Goal: Find specific page/section: Find specific page/section

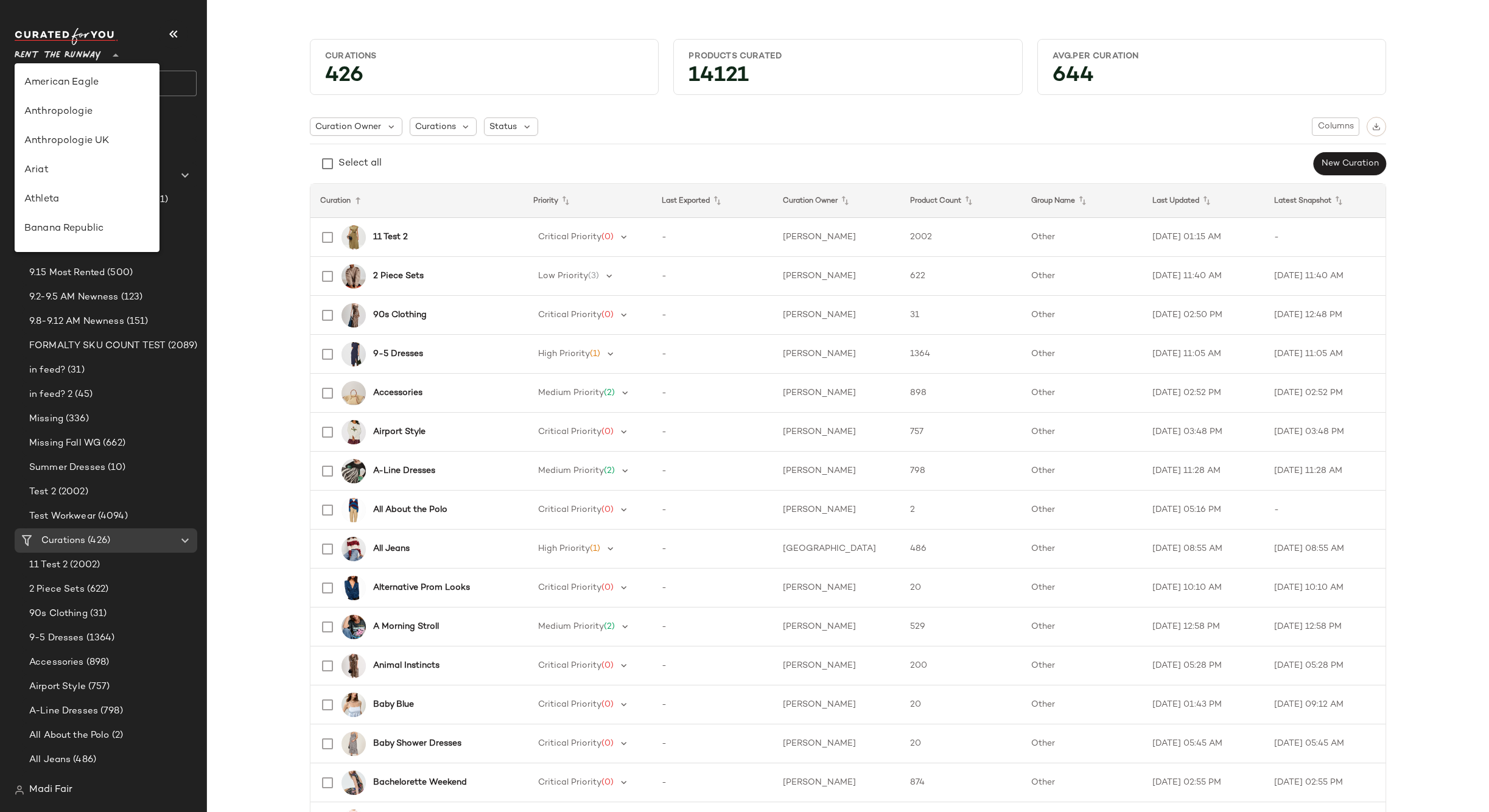
click at [62, 52] on span "Rent the Runway" at bounding box center [58, 52] width 87 height 22
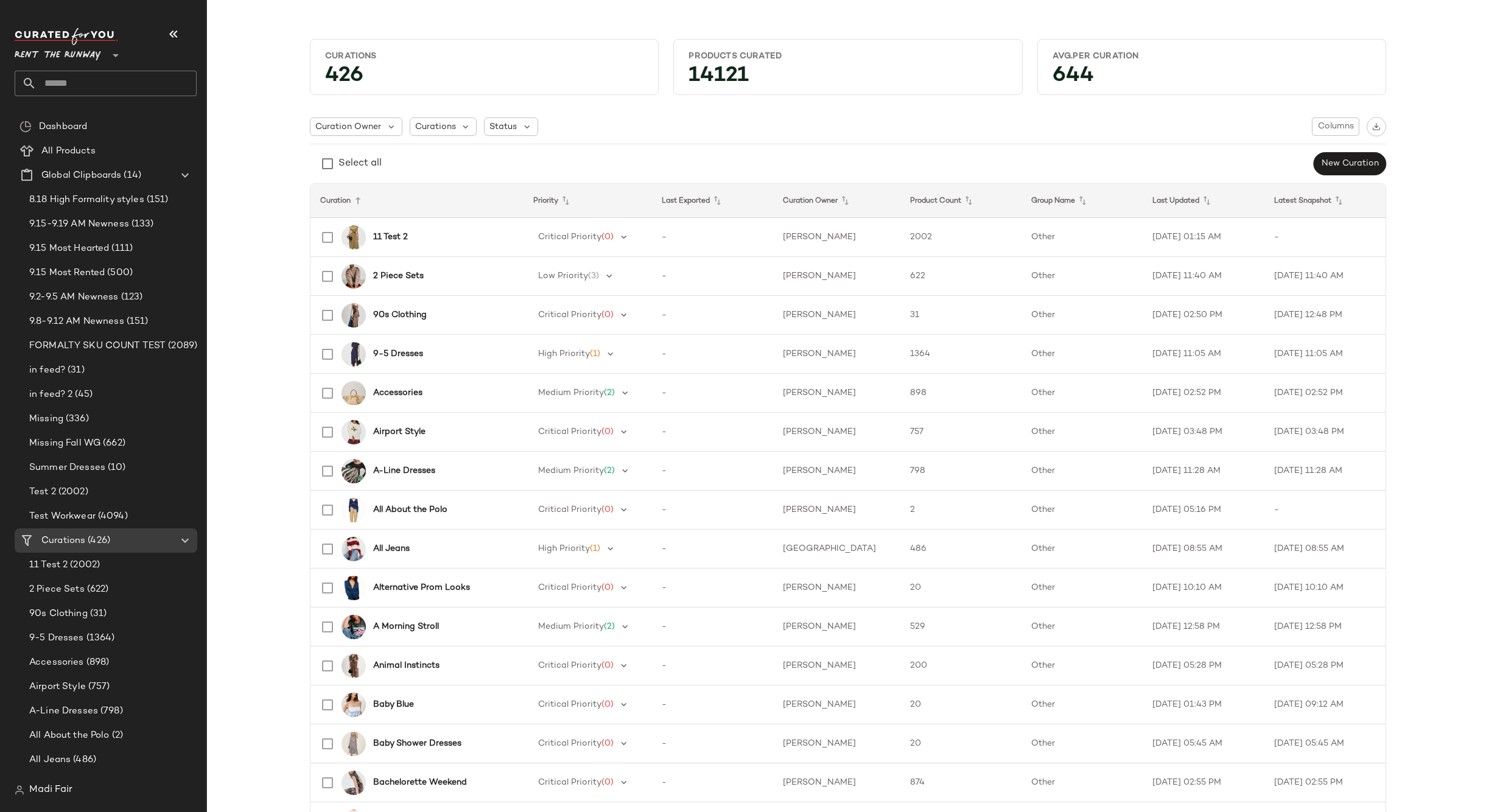
click at [75, 77] on input "text" at bounding box center [117, 83] width 160 height 26
type input "****"
click at [87, 113] on b "Thir" at bounding box center [80, 118] width 16 height 13
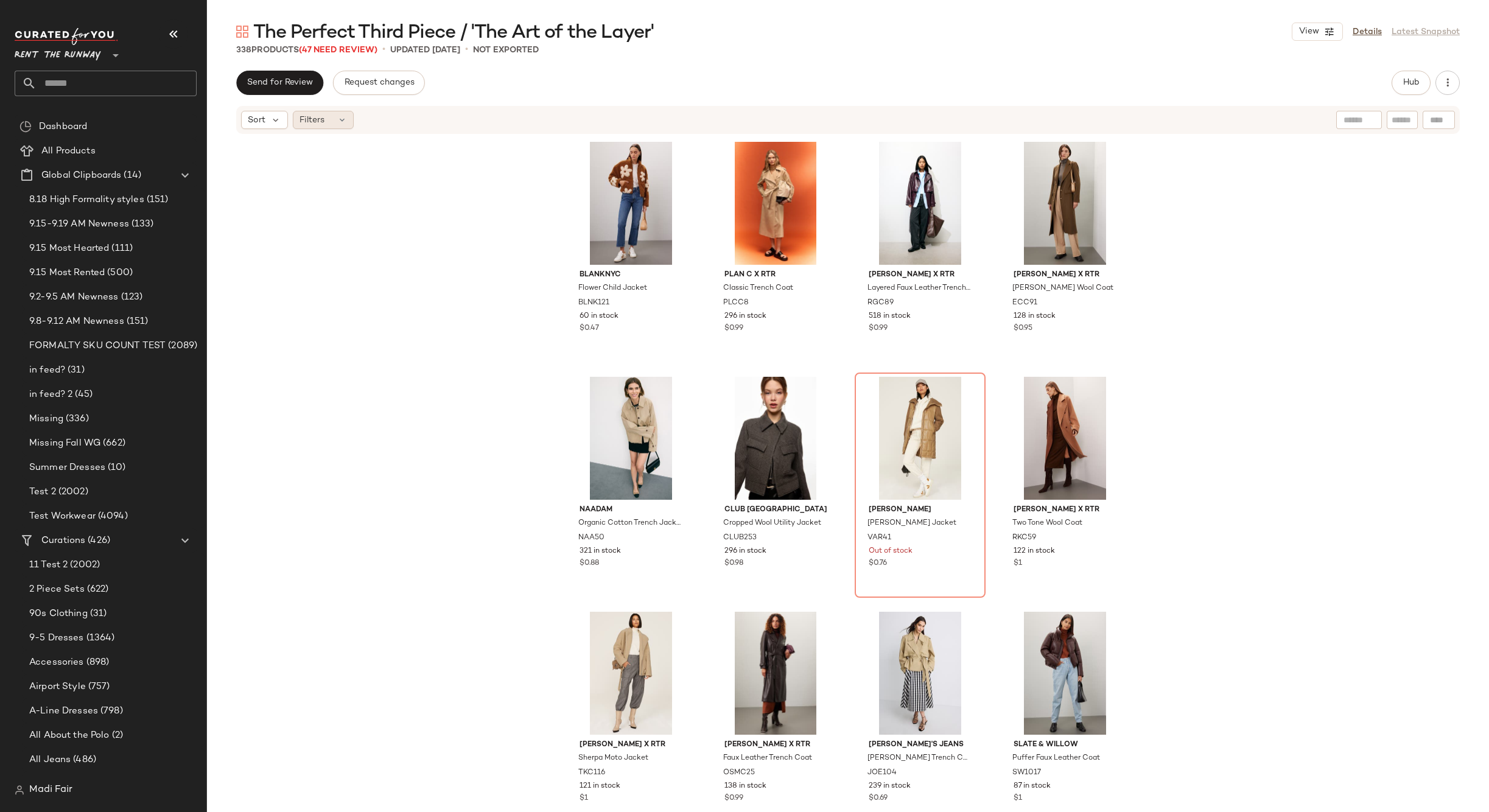
click at [312, 123] on span "Filters" at bounding box center [312, 120] width 25 height 13
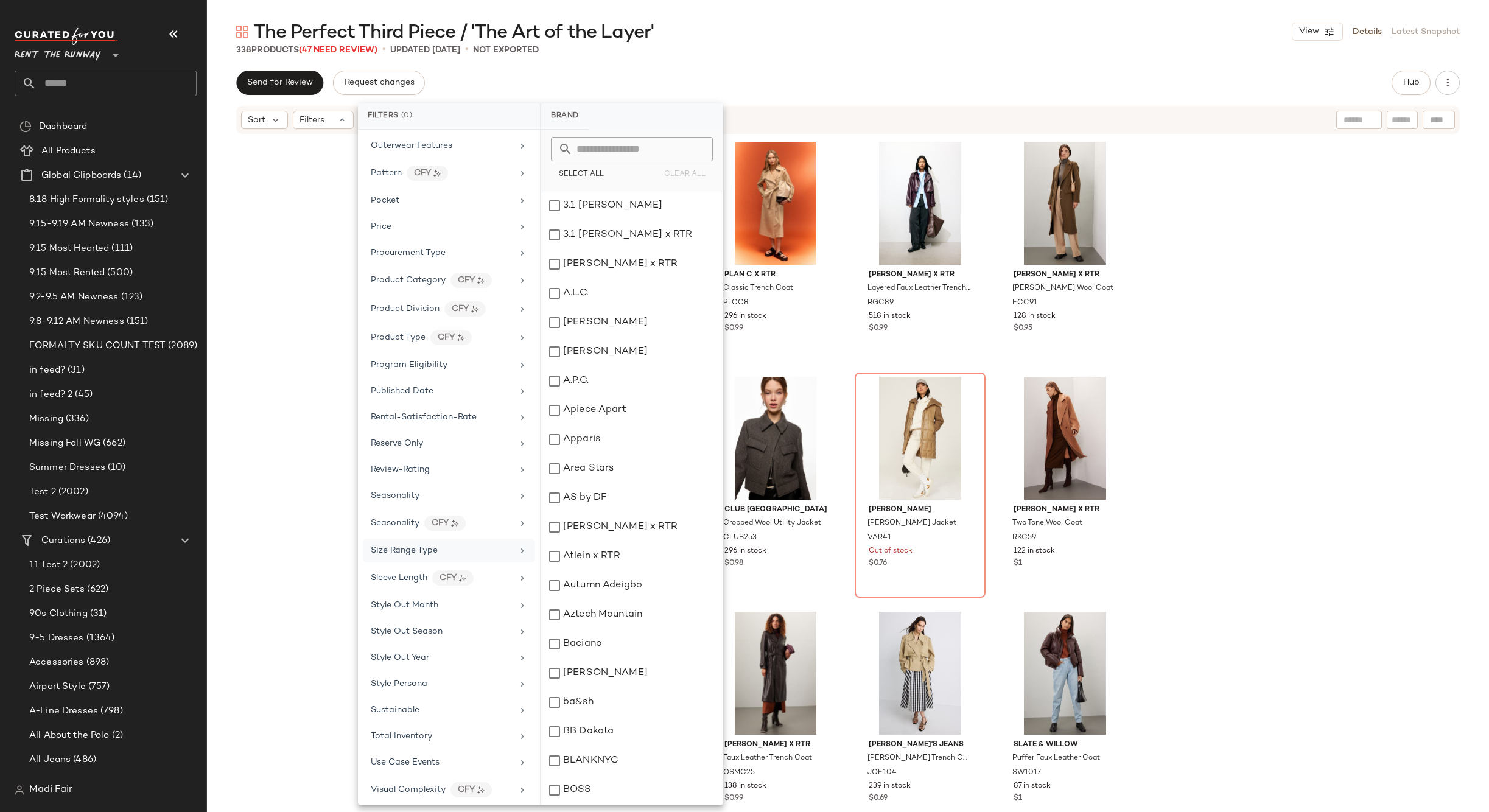
scroll to position [1208, 0]
drag, startPoint x: 432, startPoint y: 704, endPoint x: 434, endPoint y: 694, distance: 10.2
click at [432, 704] on div "Total Inventory" at bounding box center [441, 704] width 142 height 13
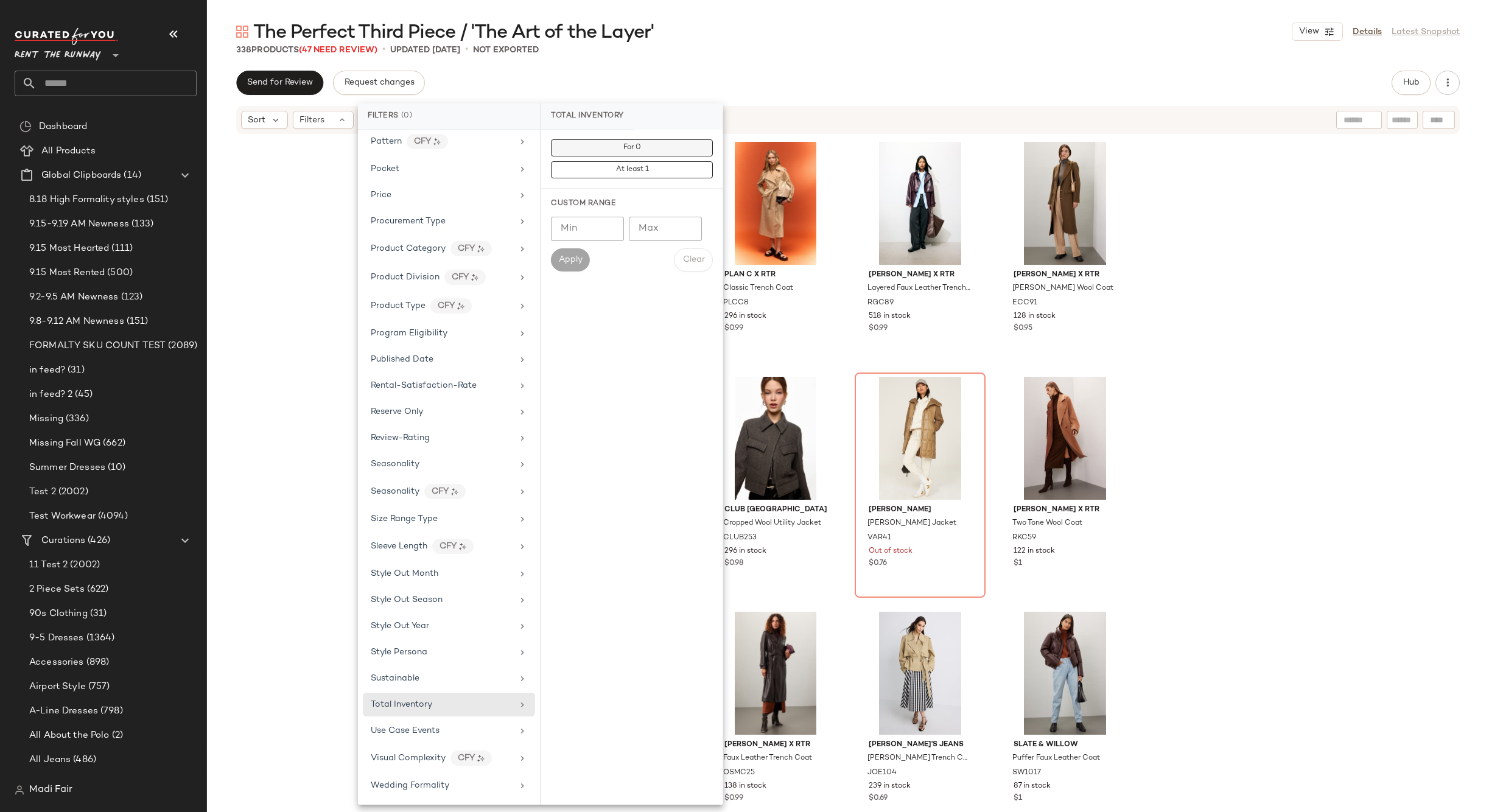
click at [617, 152] on button "For 0" at bounding box center [631, 148] width 162 height 17
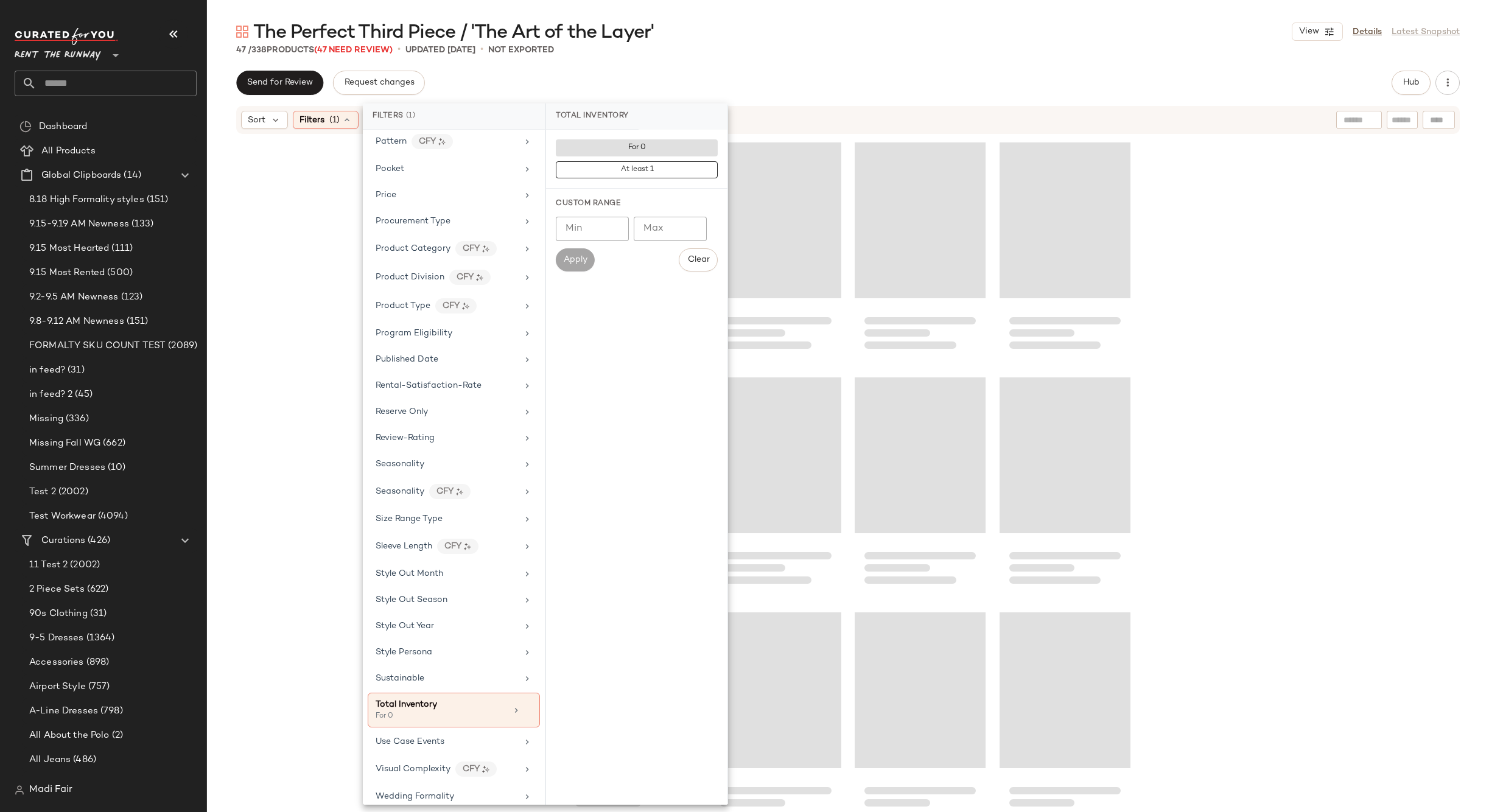
click at [702, 58] on div "The Perfect Third Piece / 'The Art of the Layer' View Details Latest Snapshot 4…" at bounding box center [848, 416] width 1282 height 792
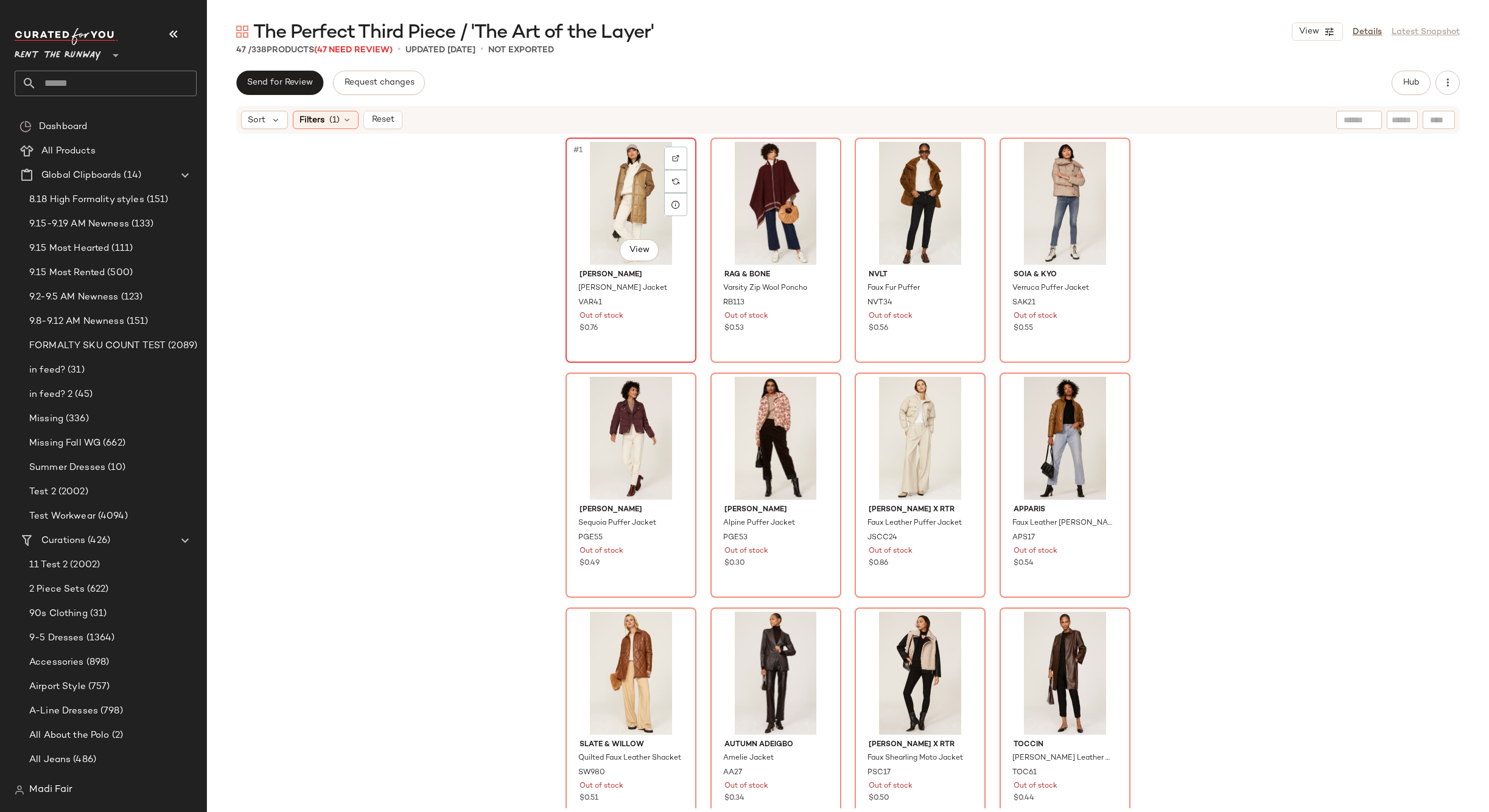
click at [627, 198] on div "#1 View" at bounding box center [631, 203] width 123 height 123
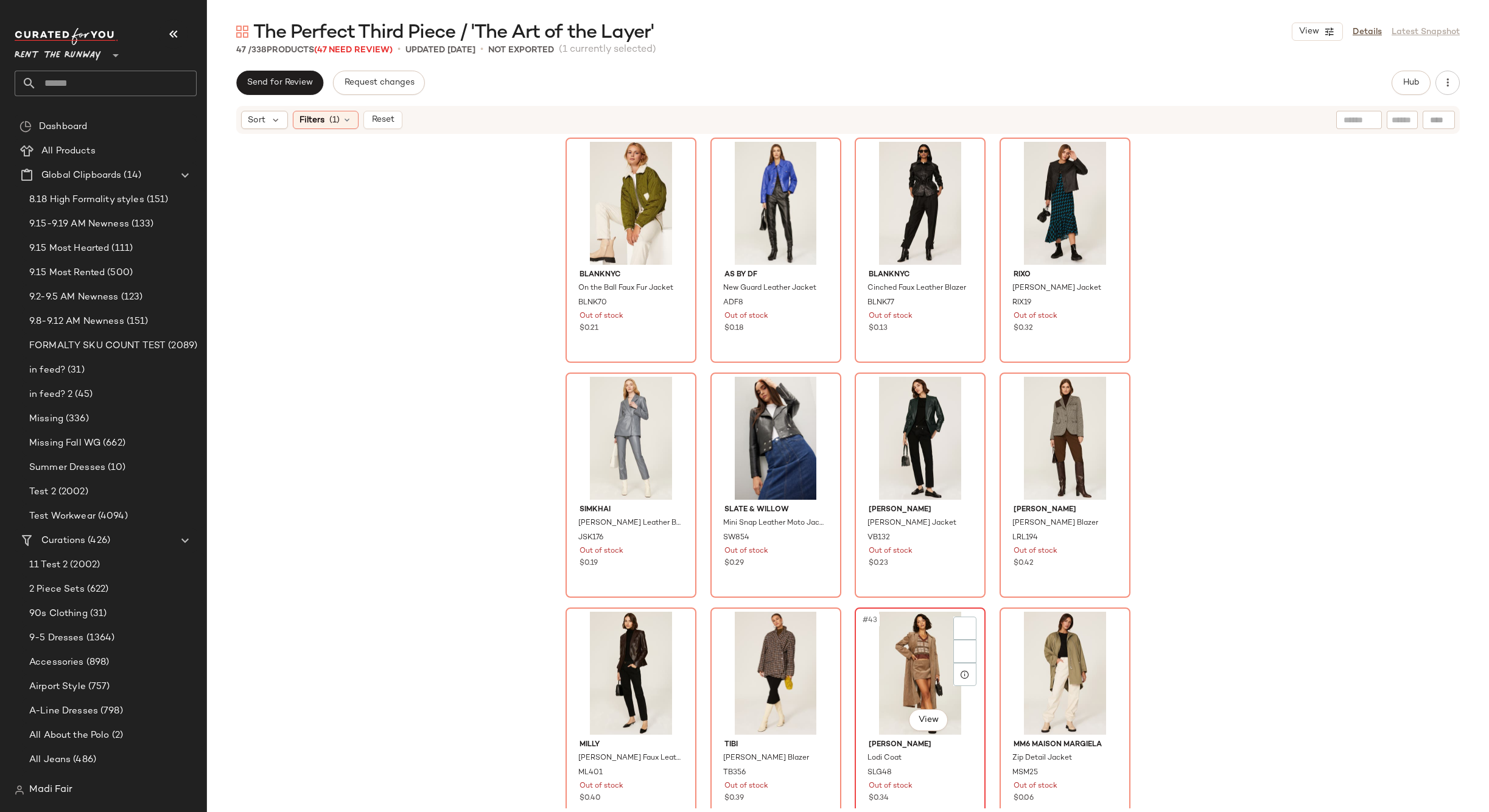
scroll to position [2148, 0]
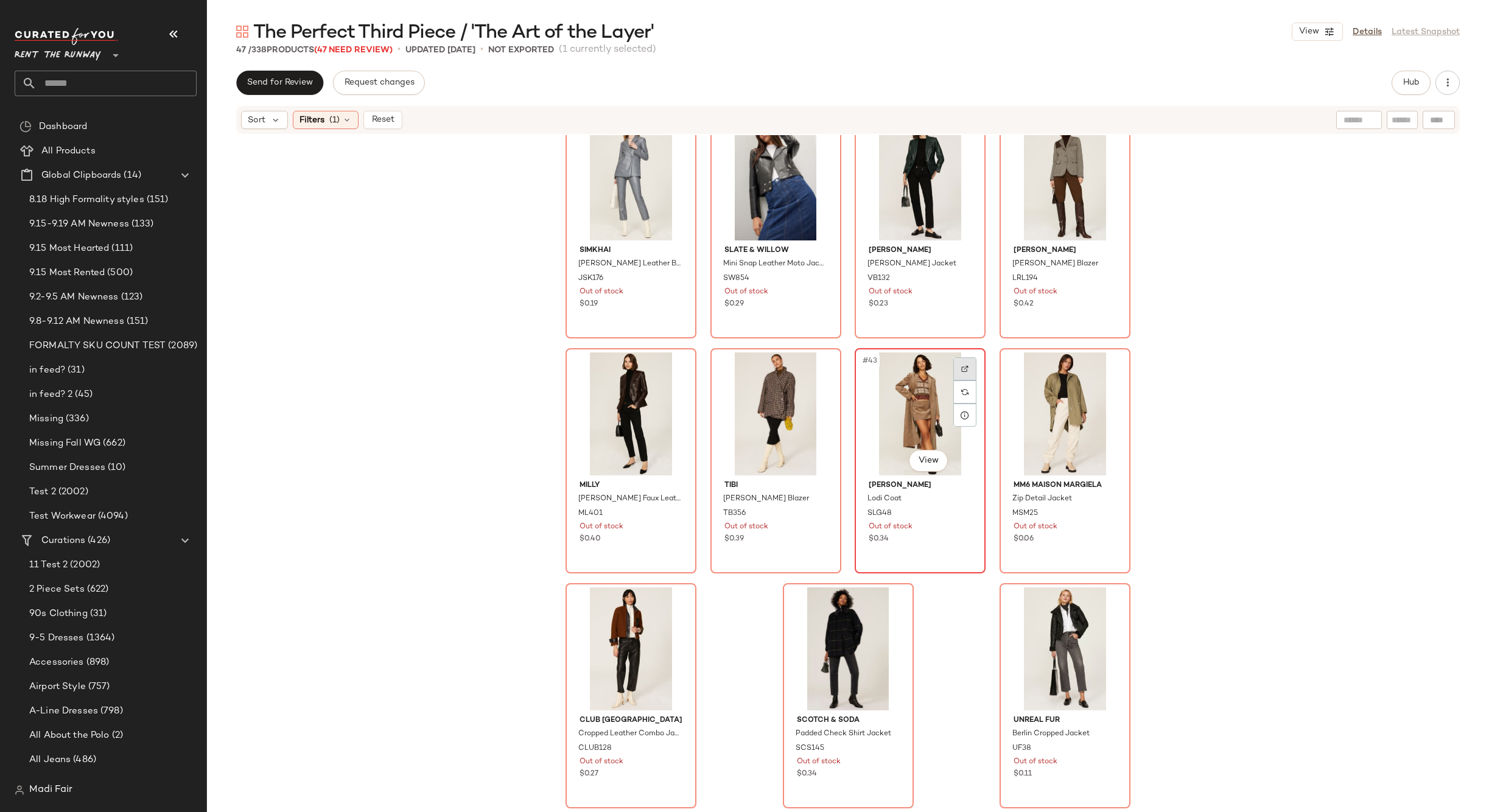
click at [962, 374] on div at bounding box center [965, 368] width 23 height 23
click at [1024, 626] on div "#47 View" at bounding box center [1065, 649] width 123 height 123
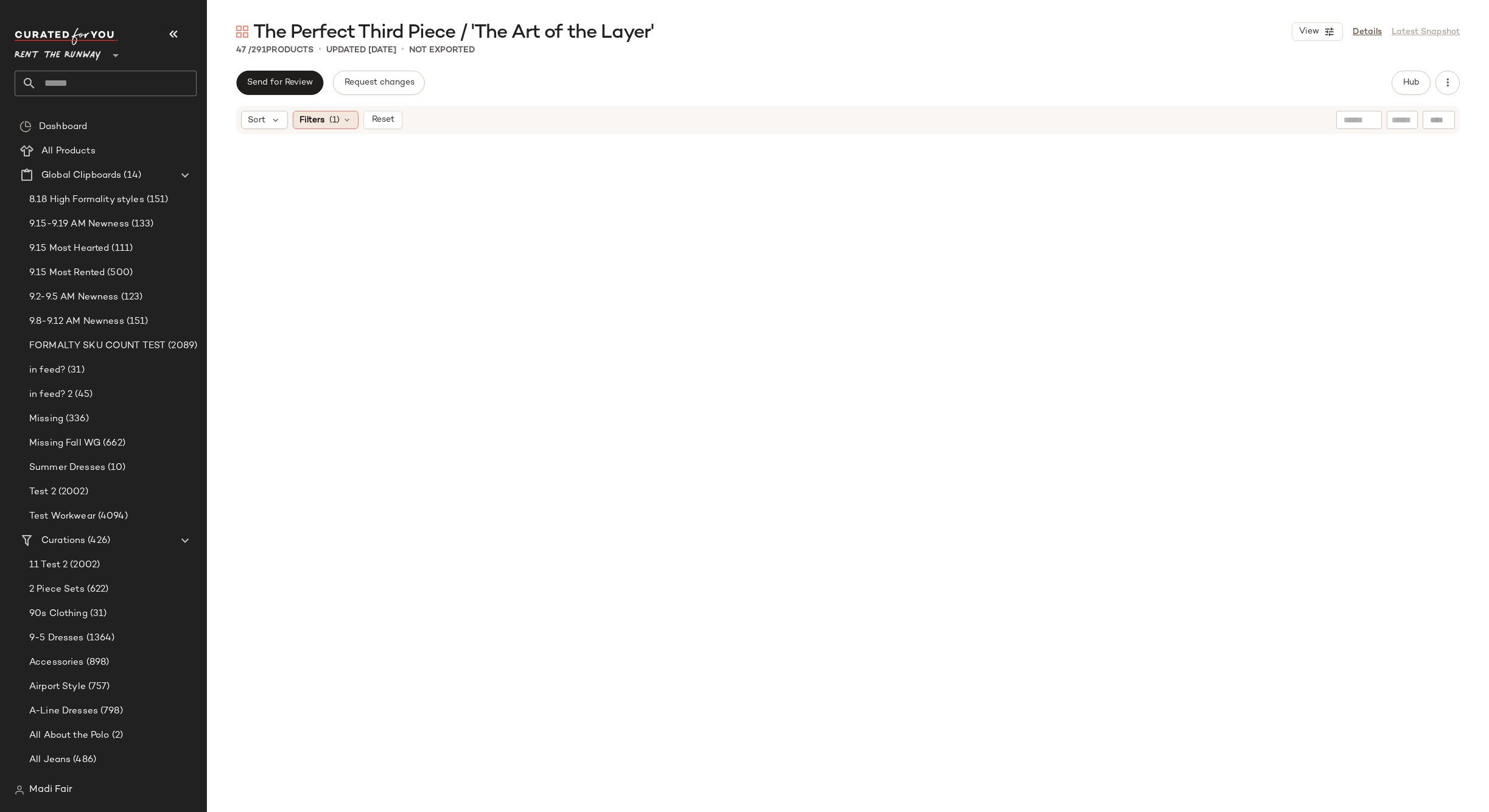
click at [333, 121] on span "(1)" at bounding box center [334, 120] width 10 height 13
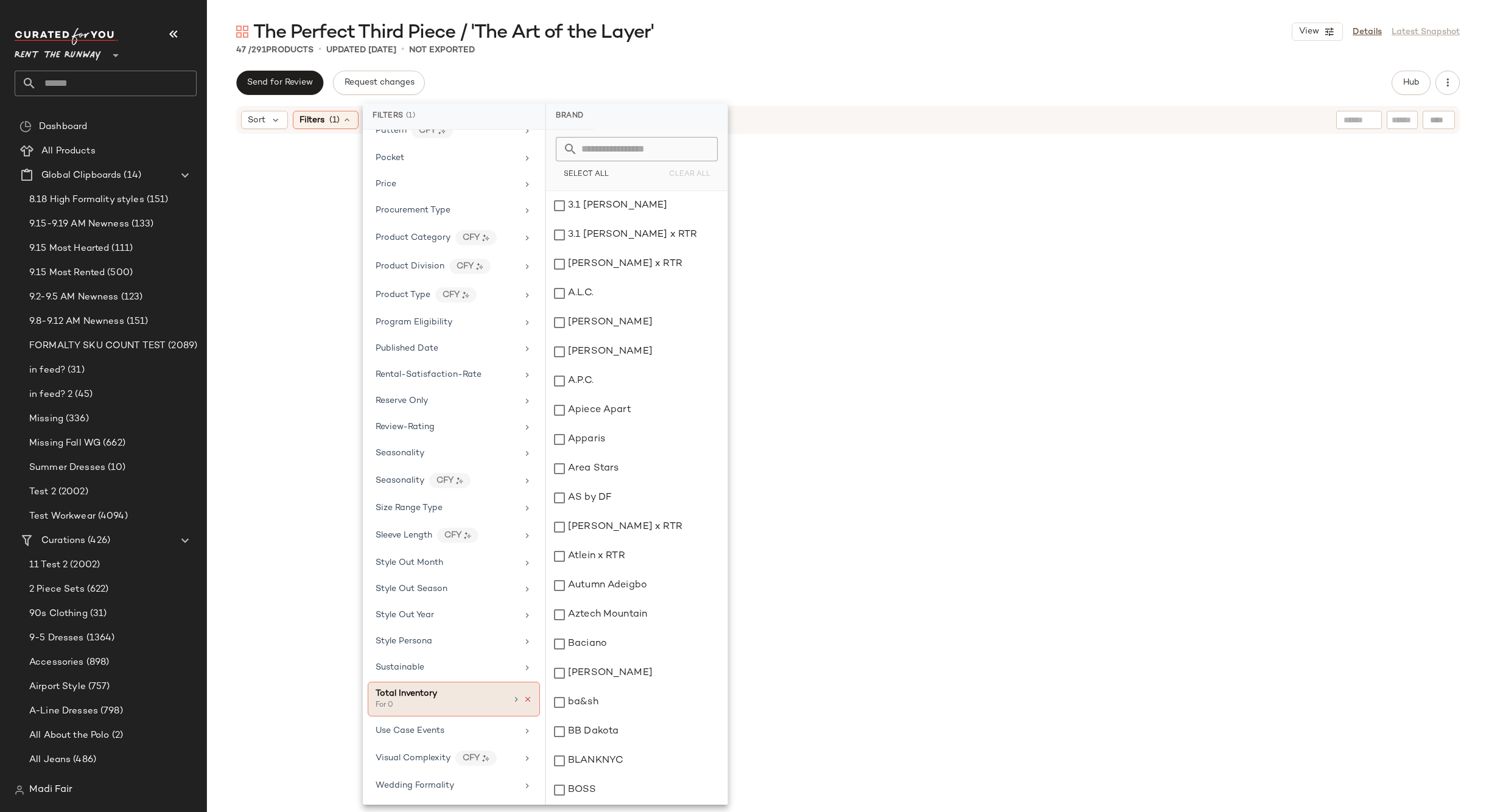
click at [524, 702] on icon at bounding box center [528, 699] width 9 height 9
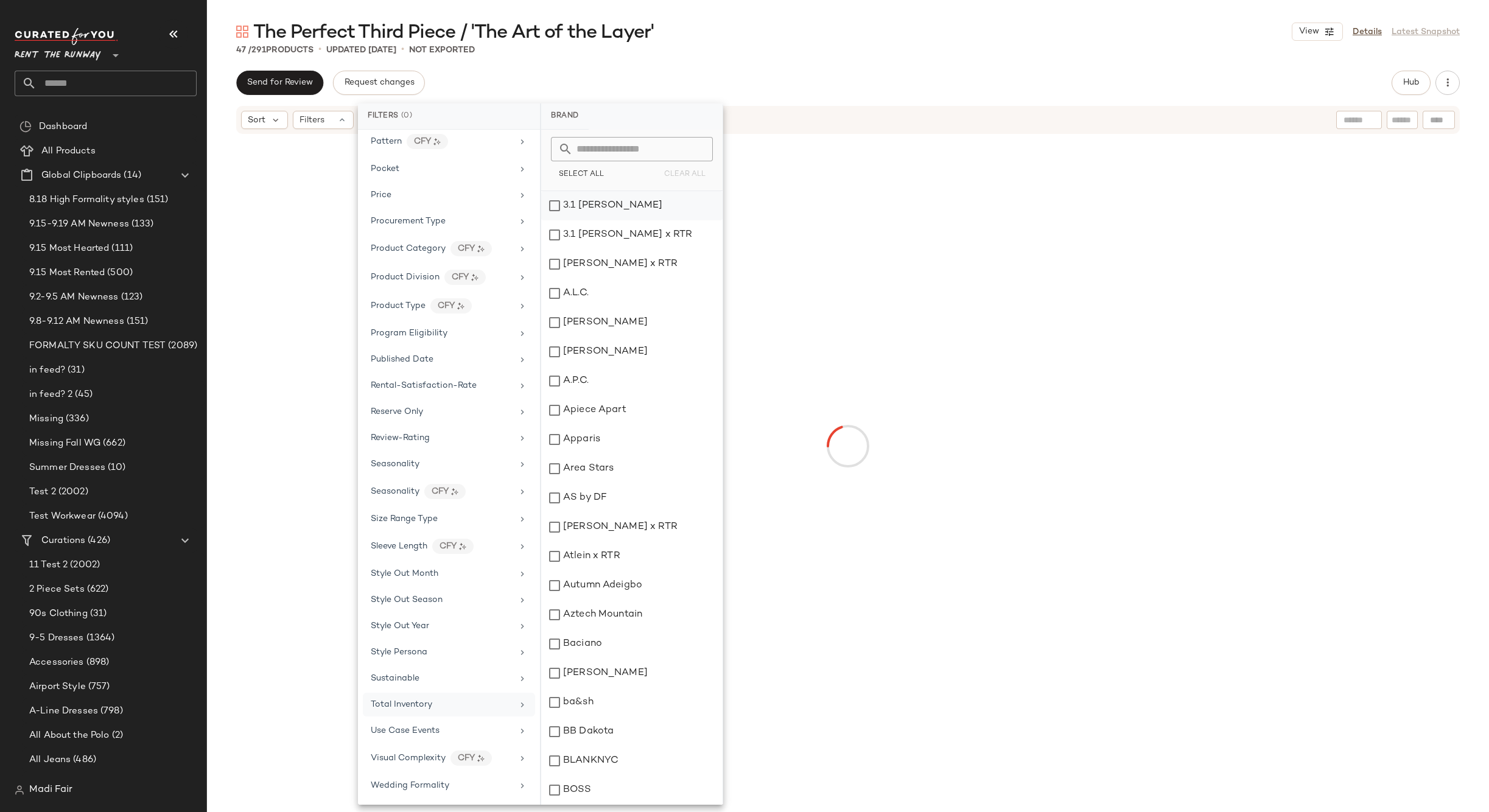
scroll to position [1208, 0]
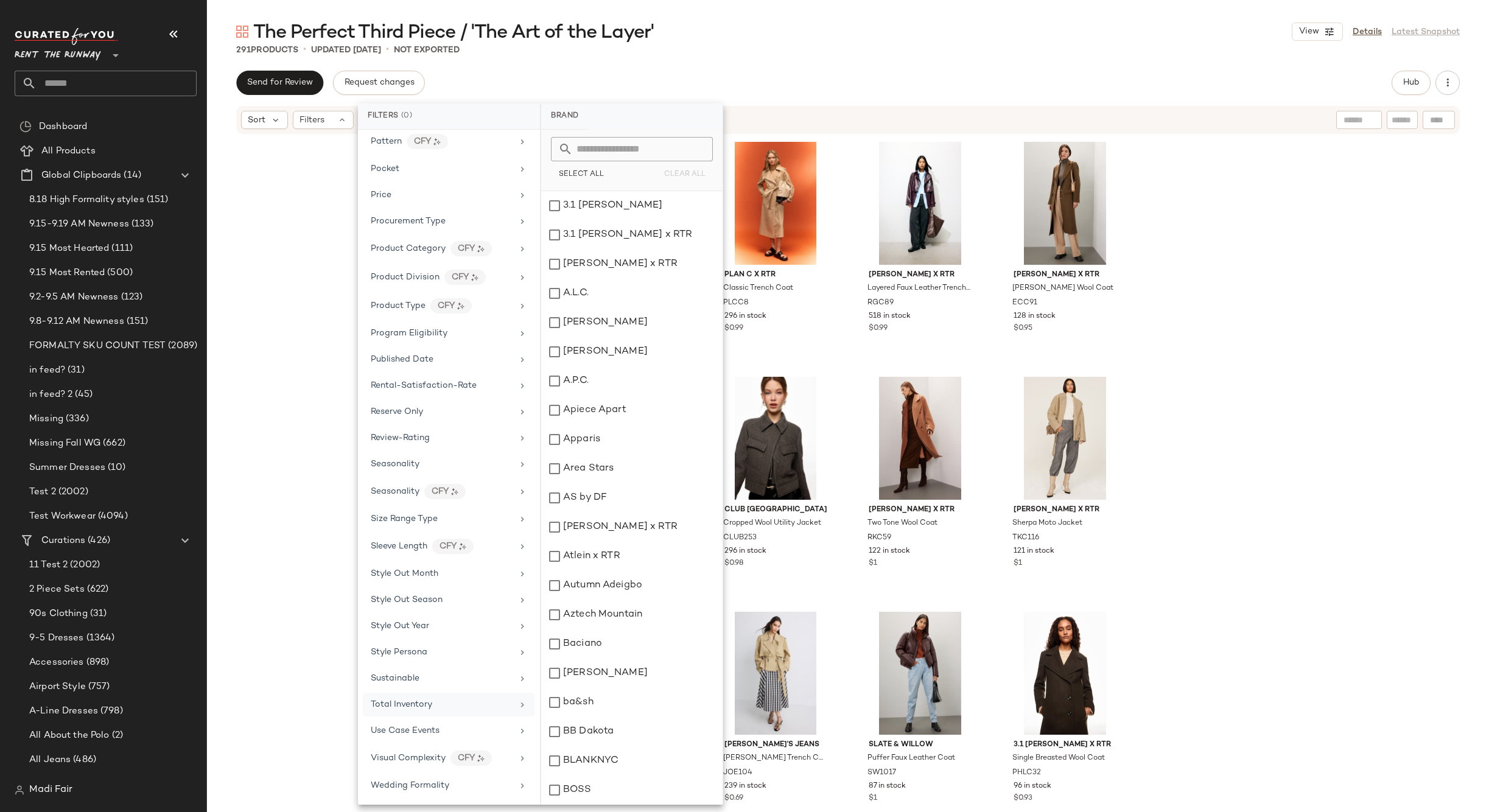
click at [739, 54] on div "291 Products • updated [DATE] • Not Exported" at bounding box center [848, 50] width 1282 height 12
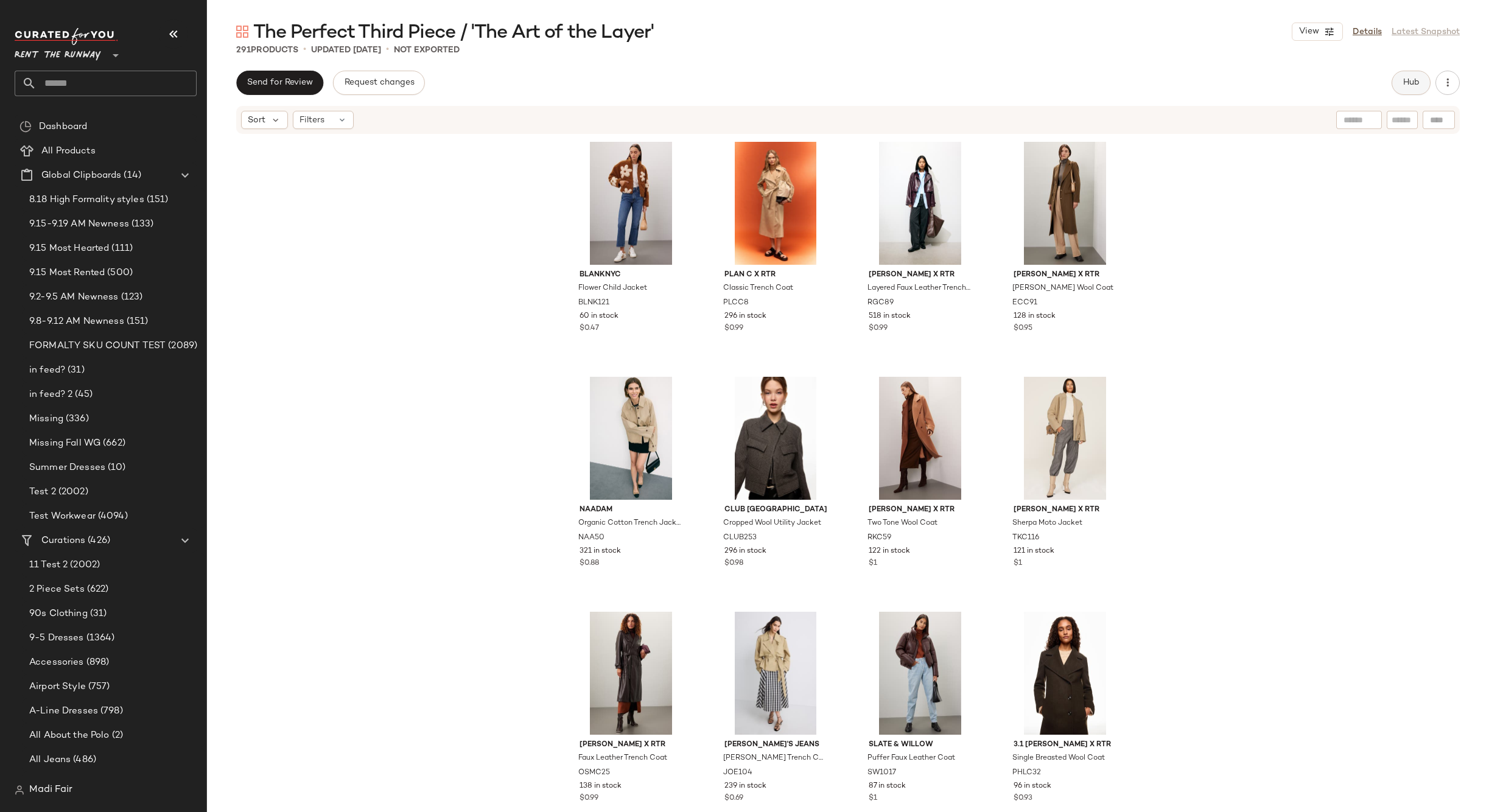
click at [1400, 84] on button "Hub" at bounding box center [1411, 83] width 39 height 24
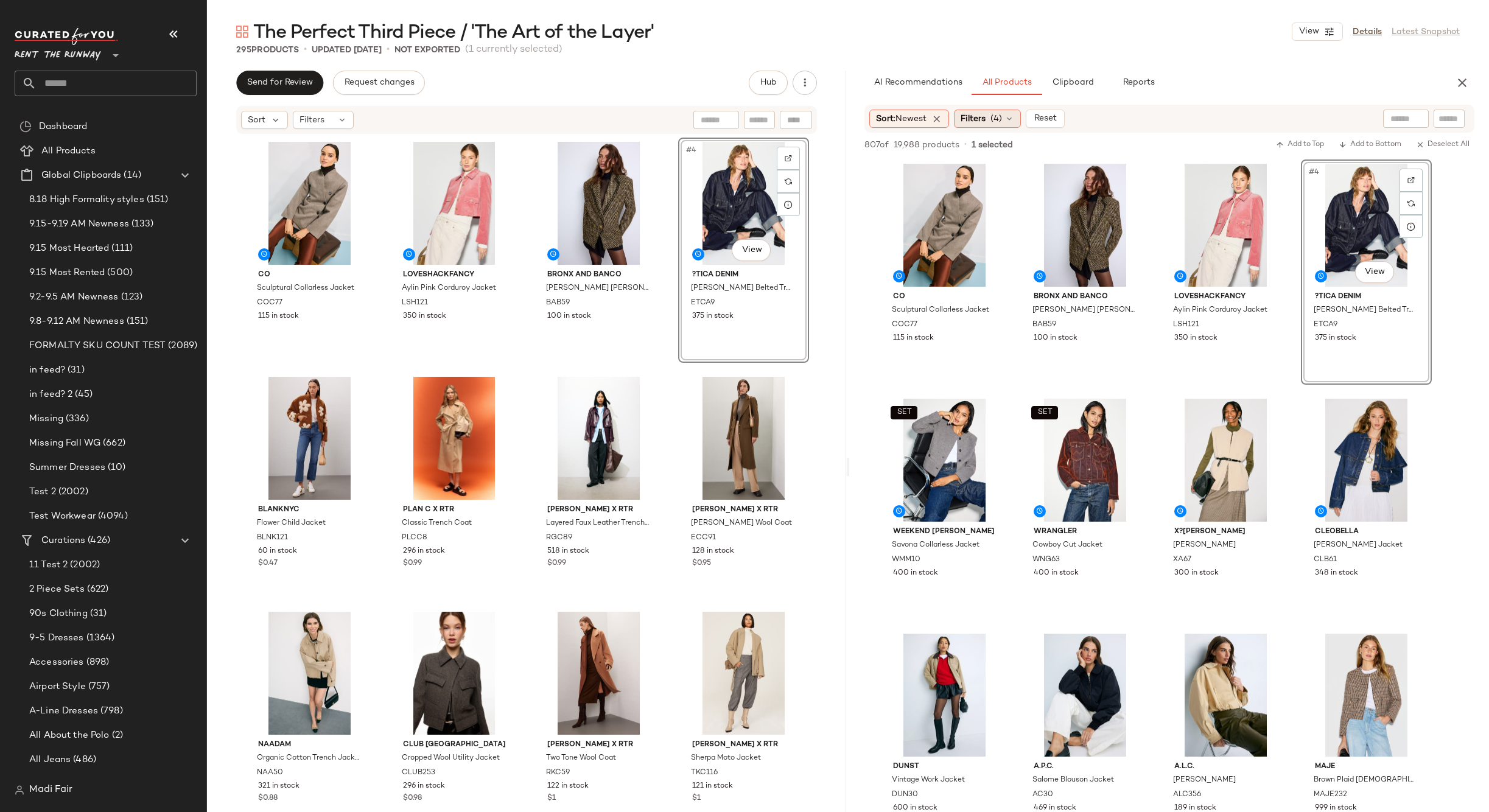
click at [999, 114] on span "(4)" at bounding box center [996, 119] width 12 height 13
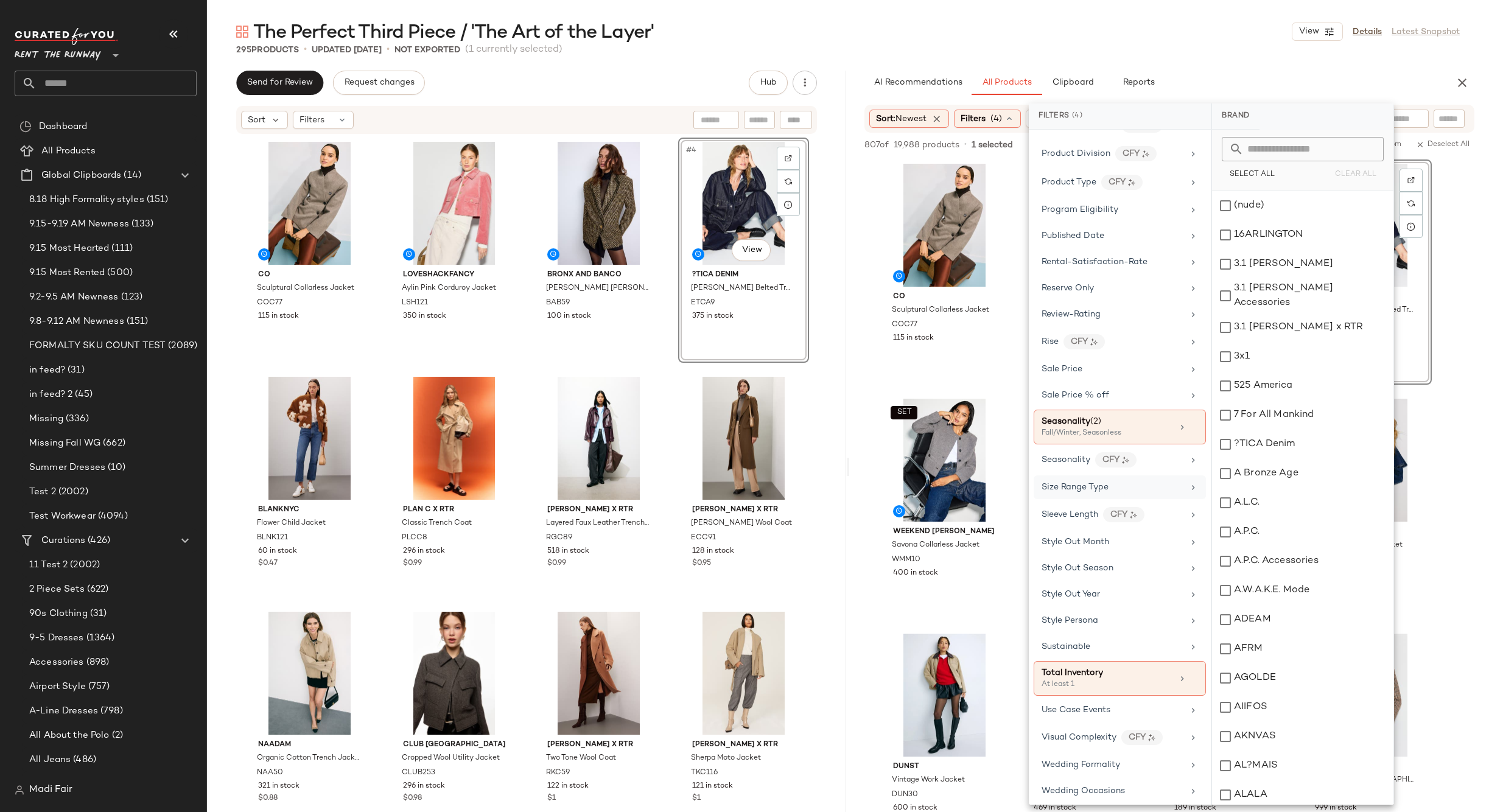
scroll to position [1490, 0]
click at [1107, 22] on div "The Perfect Third Piece / 'The Art of the Layer' View Details Latest Snapshot" at bounding box center [848, 32] width 1282 height 24
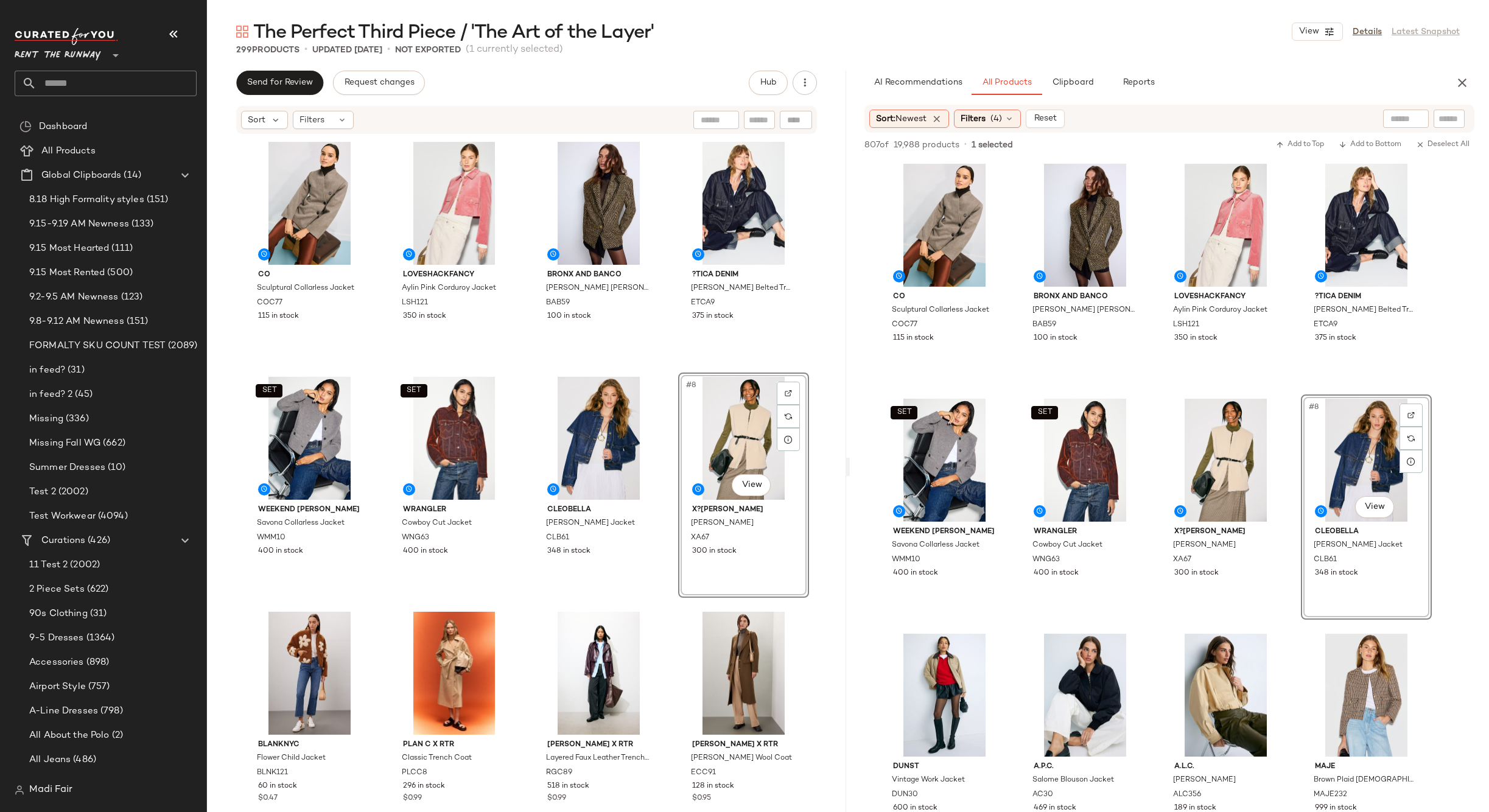
click at [665, 362] on div "Co Sculptural Collarless Jacket COC77 115 in stock LoveShackFancy Aylin Pink Co…" at bounding box center [526, 473] width 565 height 670
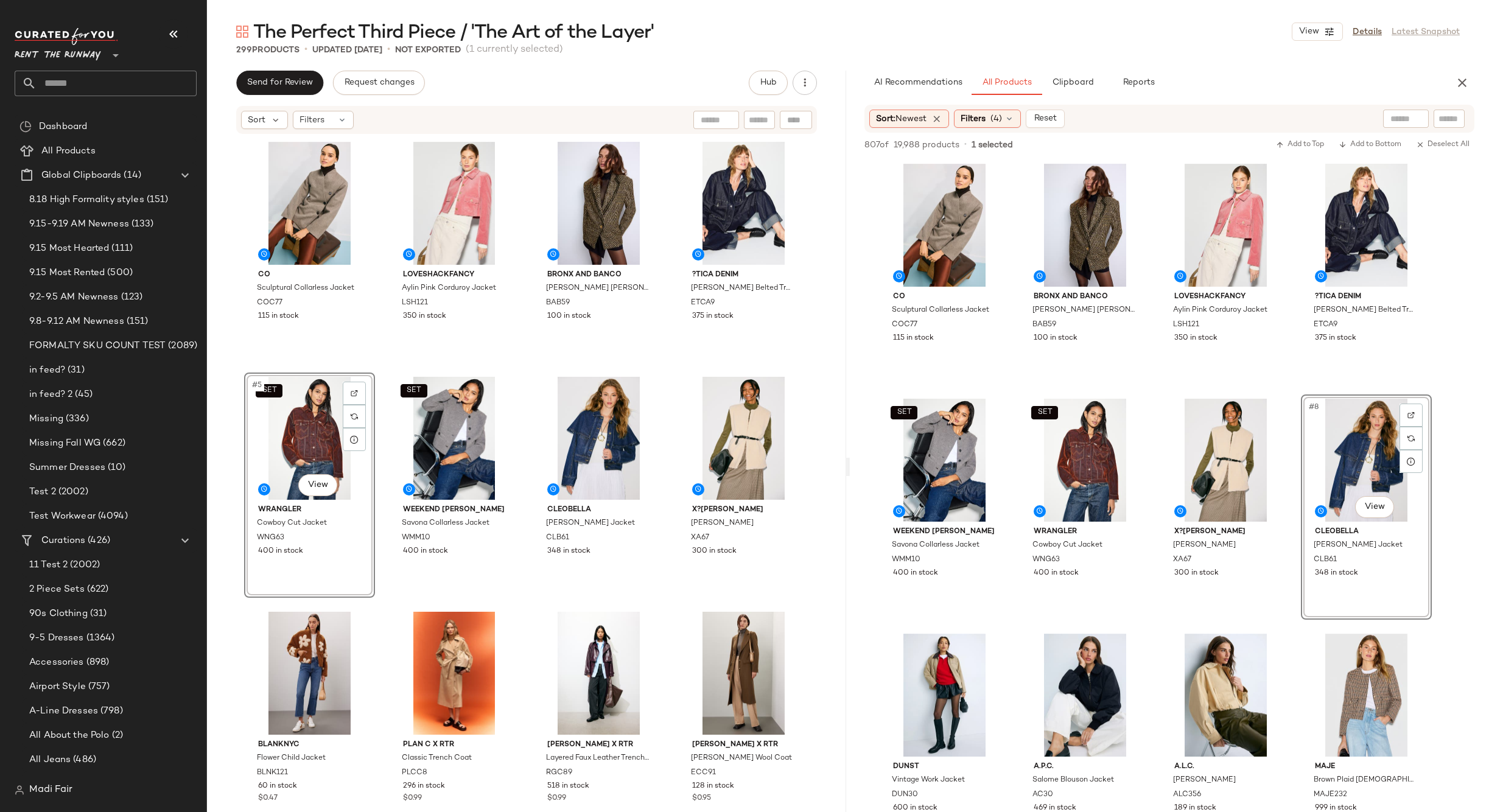
click at [671, 370] on div "Co Sculptural Collarless Jacket COC77 115 in stock LoveShackFancy Aylin Pink Co…" at bounding box center [526, 473] width 565 height 670
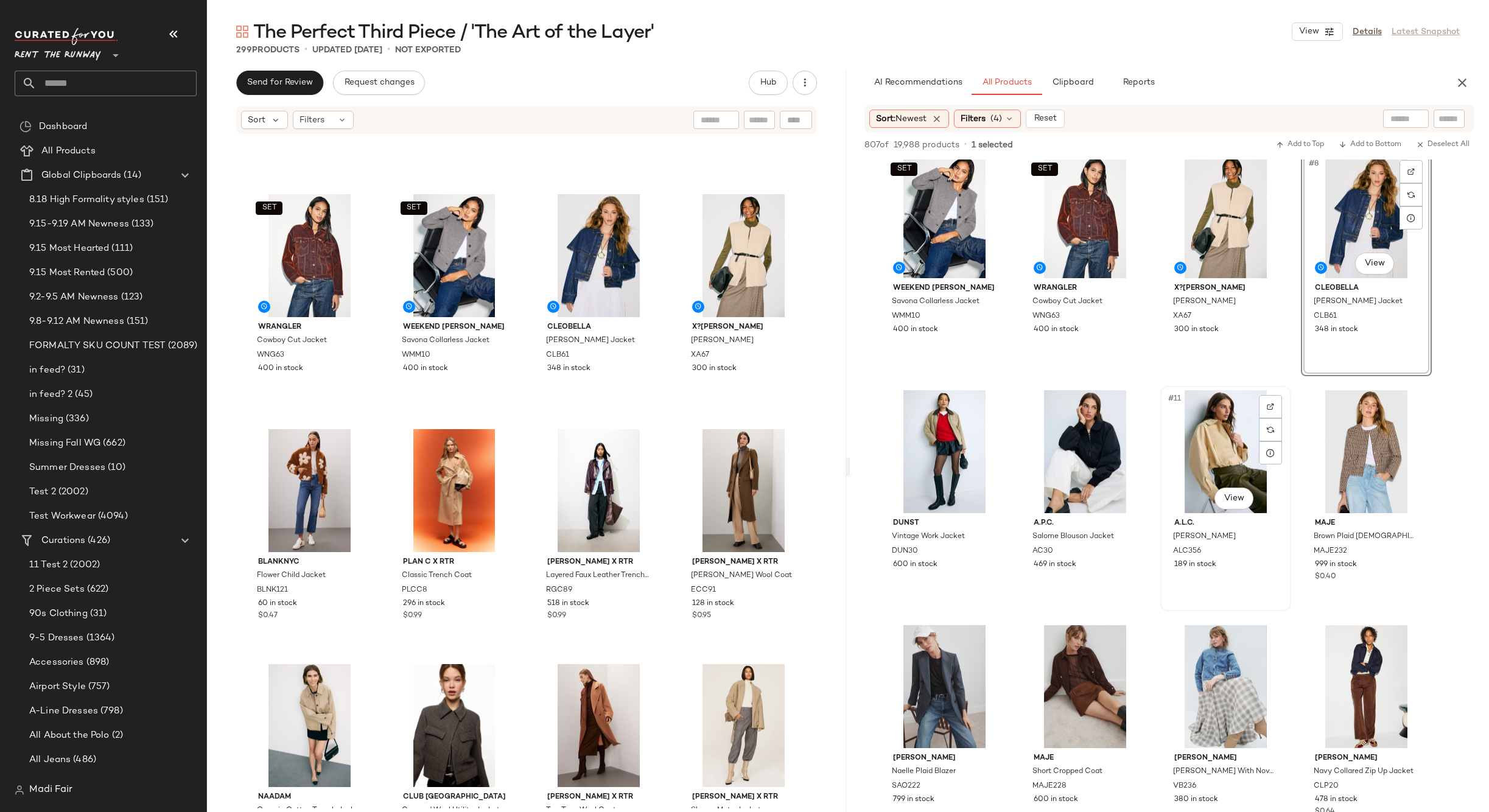
scroll to position [304, 0]
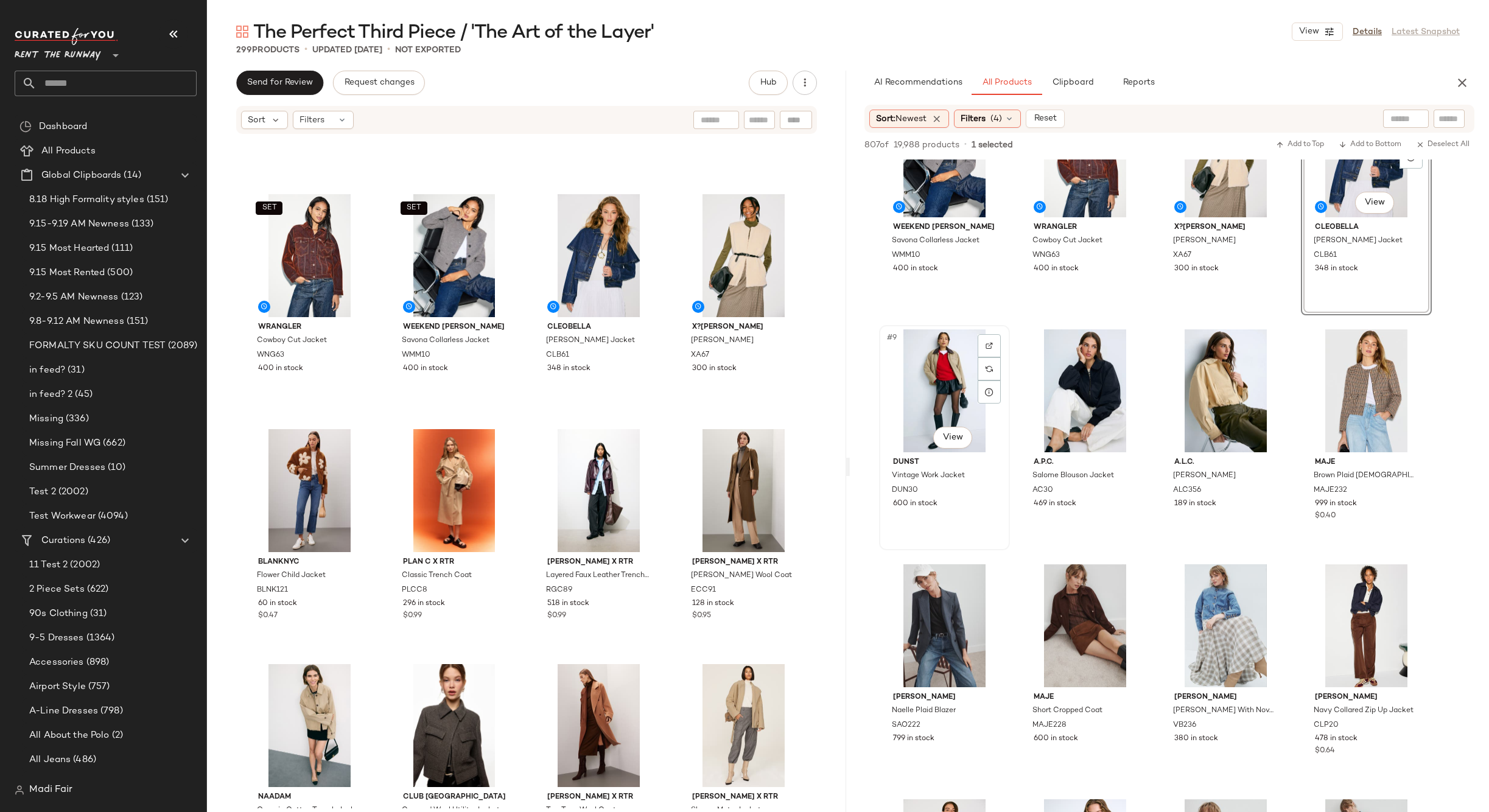
click at [927, 370] on div "#9 View" at bounding box center [944, 391] width 123 height 123
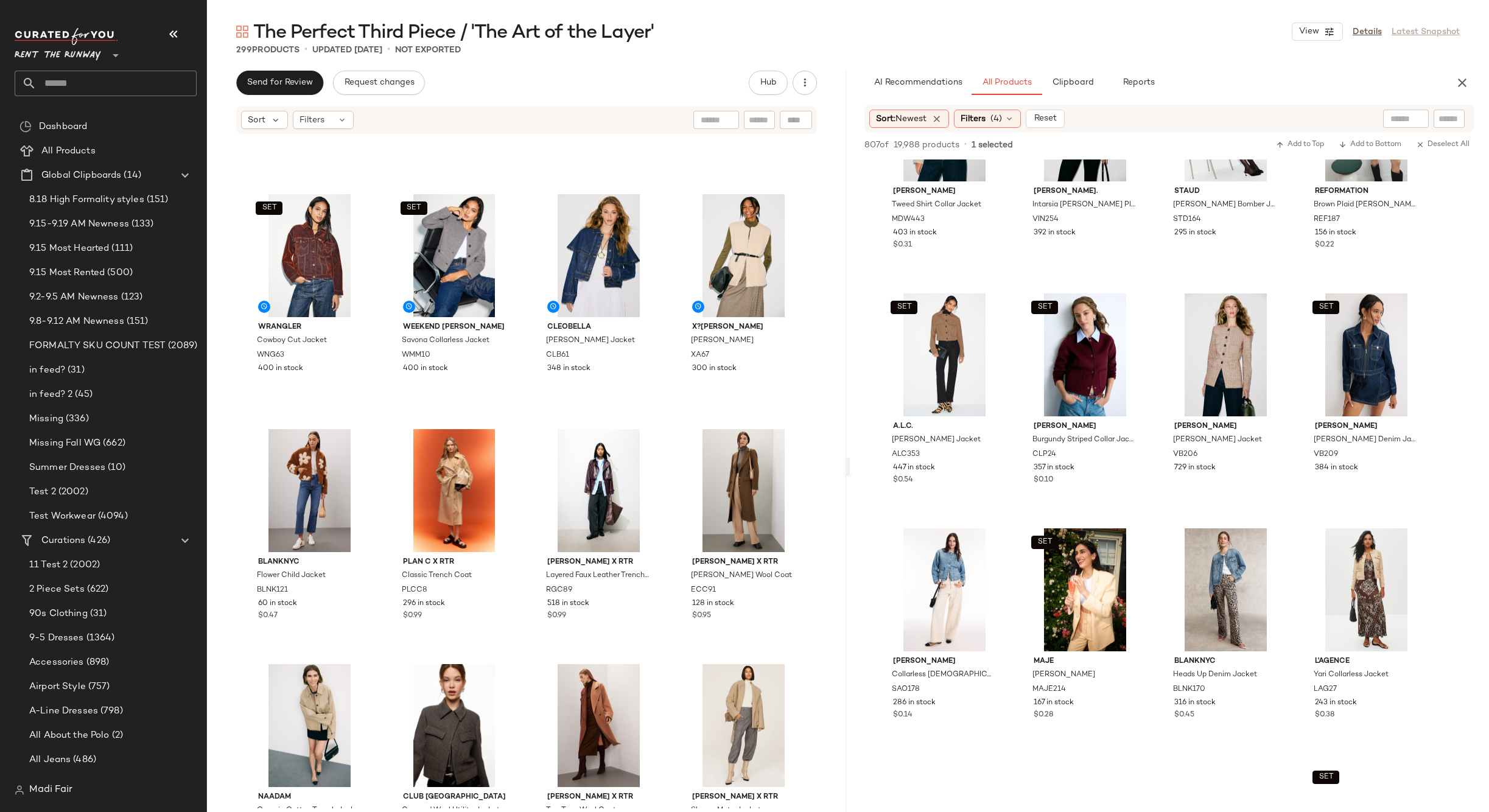
scroll to position [1339, 0]
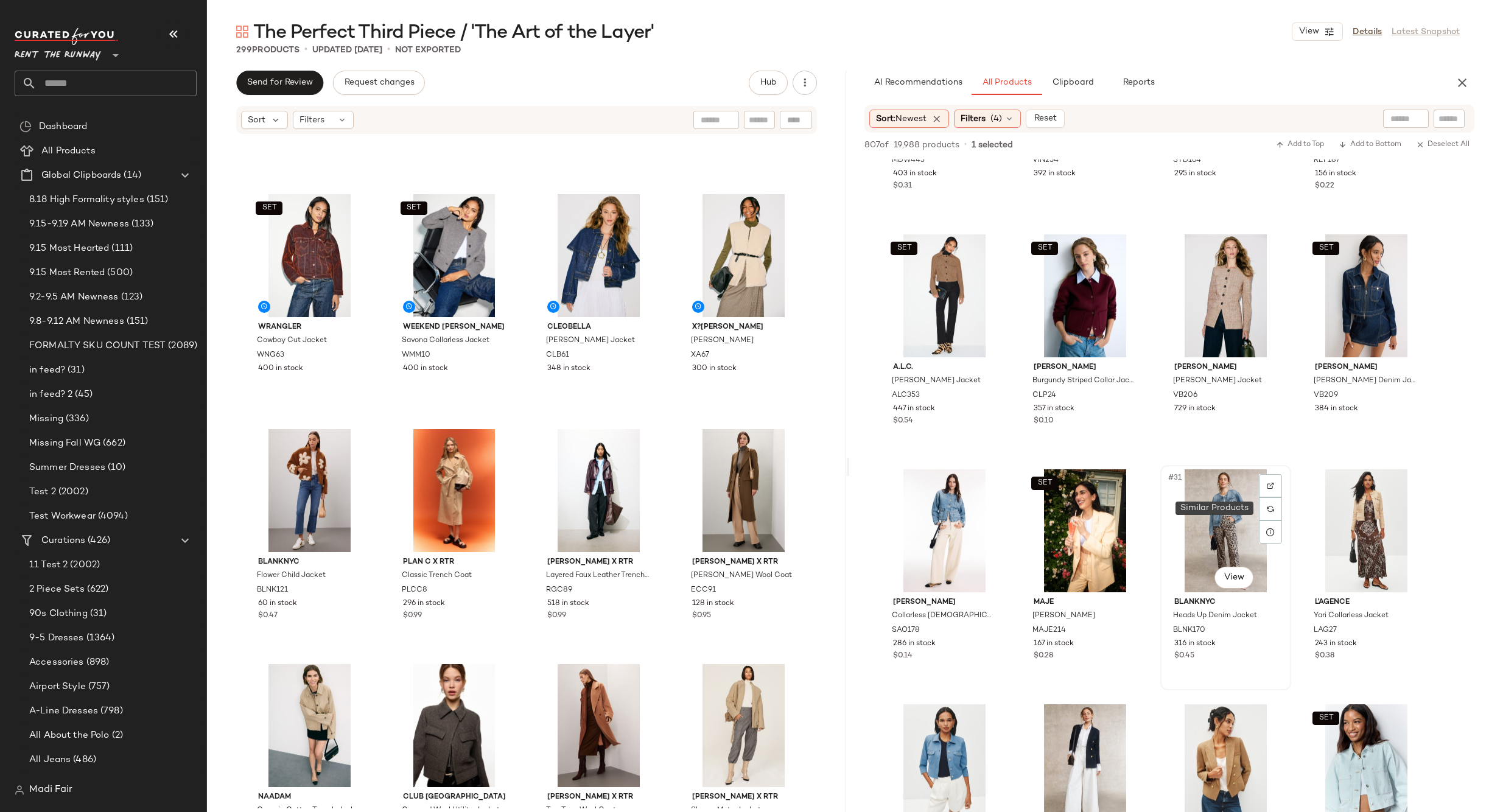
click at [1227, 511] on div "#31 View" at bounding box center [1225, 531] width 123 height 123
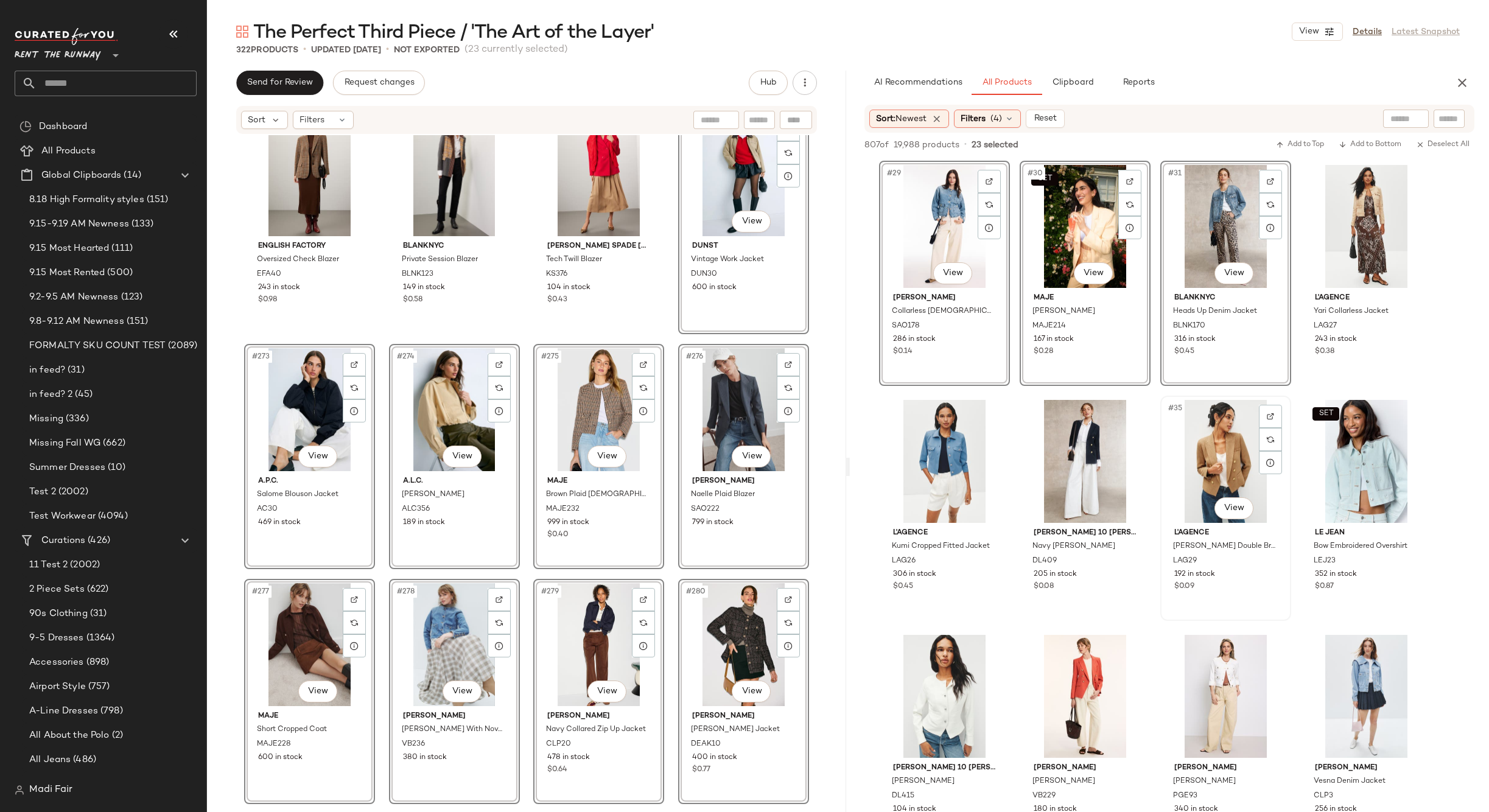
scroll to position [1826, 0]
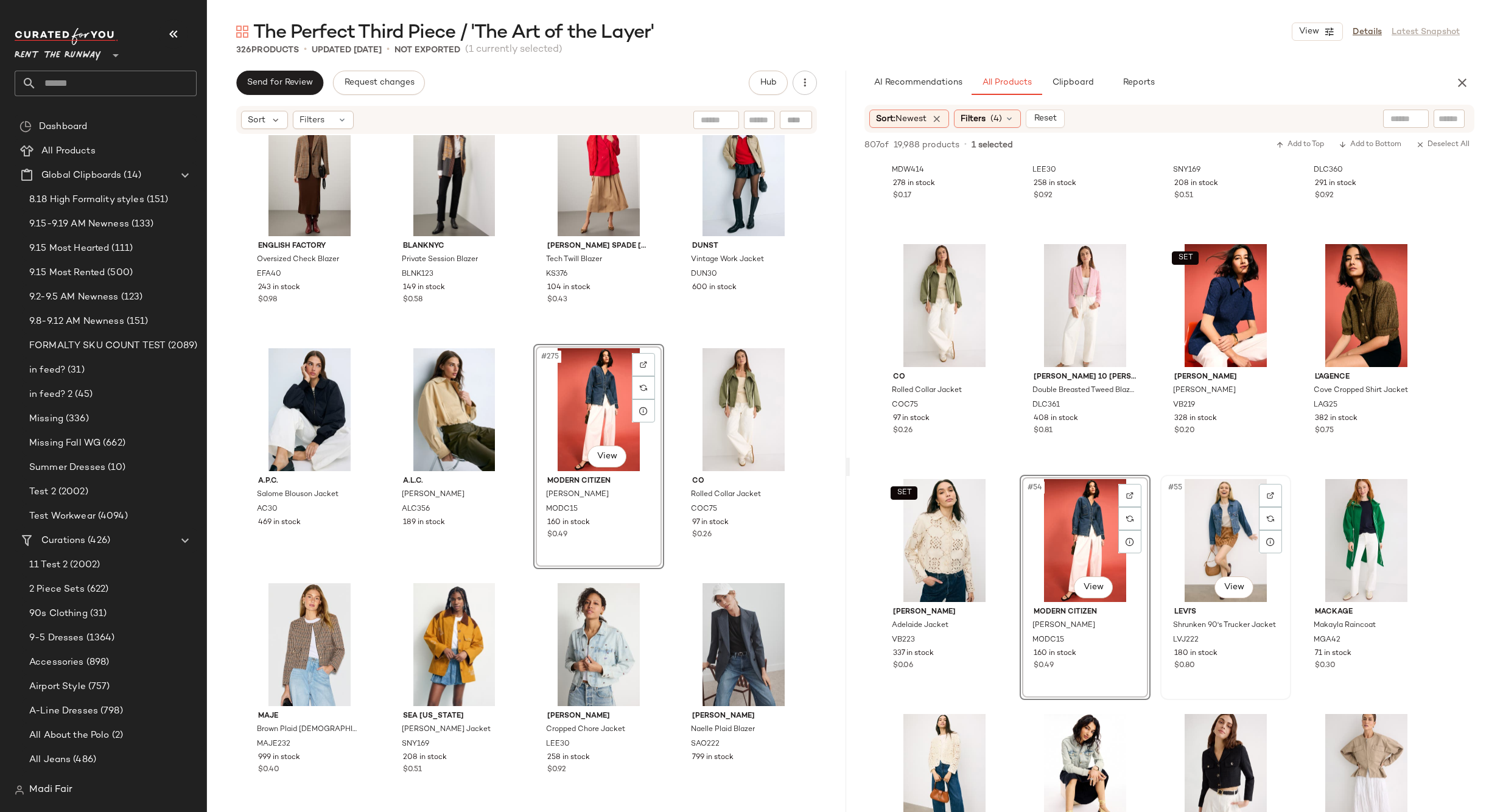
scroll to position [2921, 0]
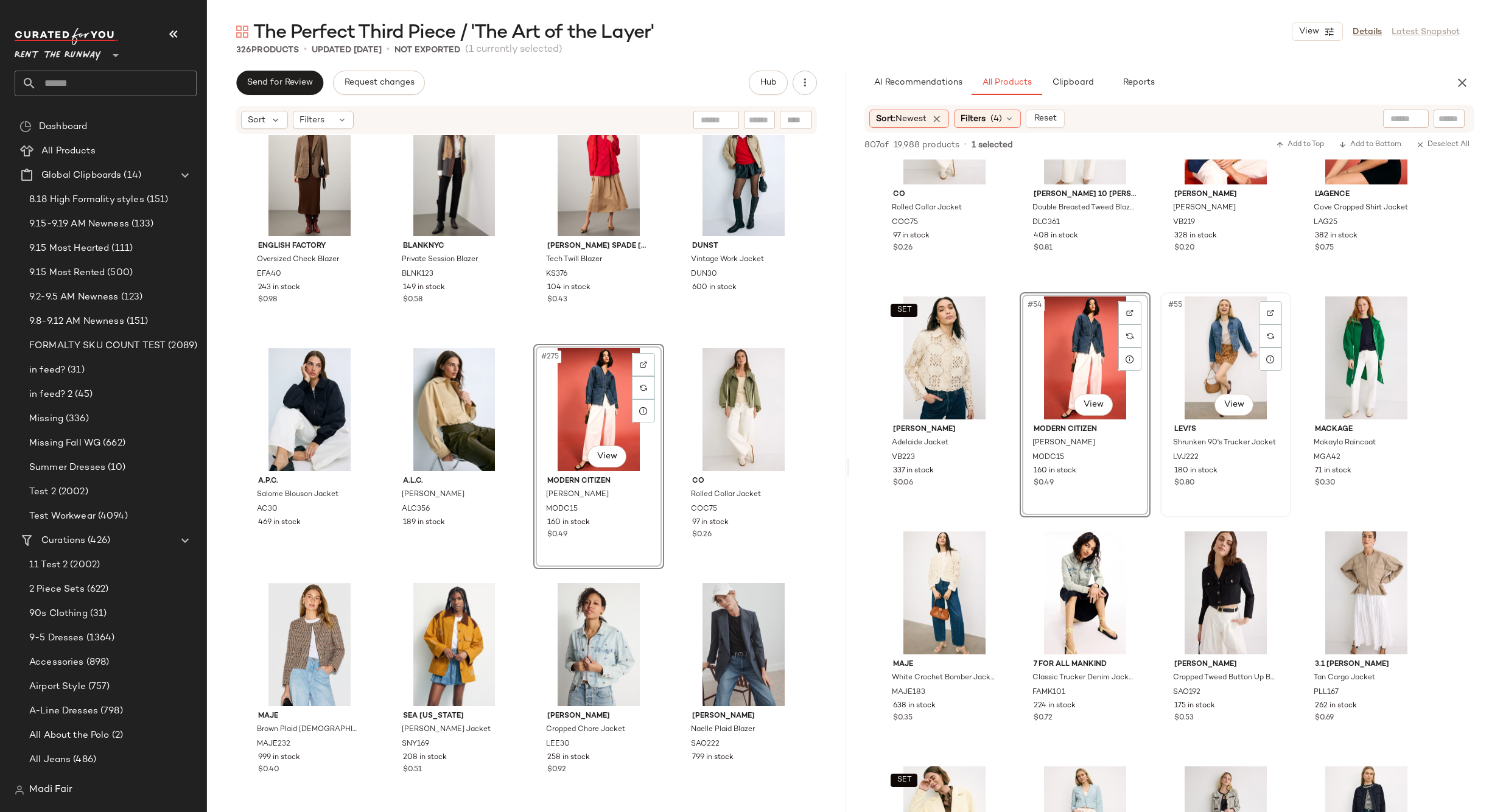
click at [1227, 356] on div "#55 View" at bounding box center [1225, 358] width 123 height 123
click at [938, 577] on div "#57 View" at bounding box center [944, 593] width 123 height 123
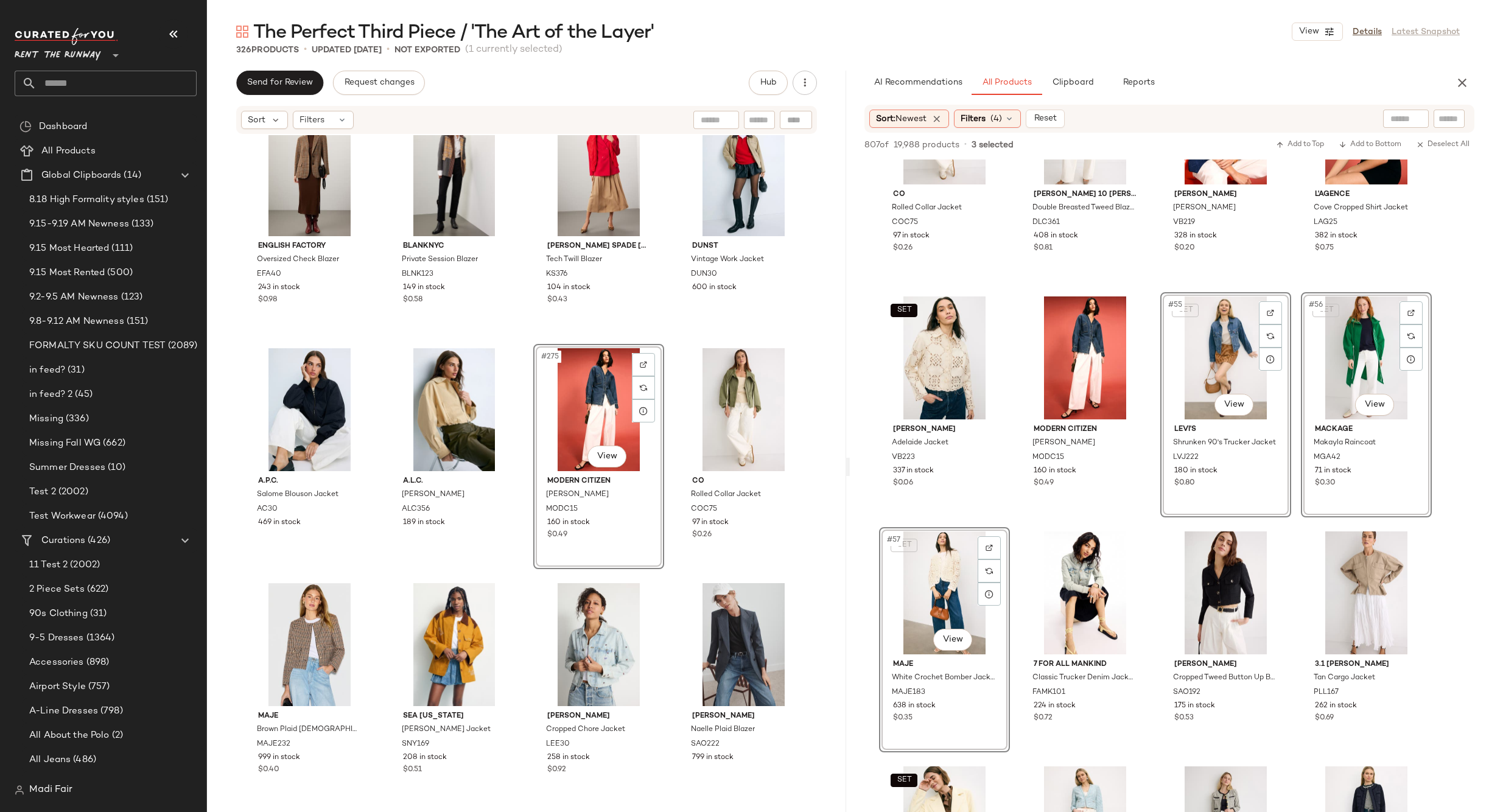
click at [1243, 339] on div "SET #55 View" at bounding box center [1225, 358] width 123 height 123
click at [1345, 345] on div "#56 View" at bounding box center [1366, 358] width 123 height 123
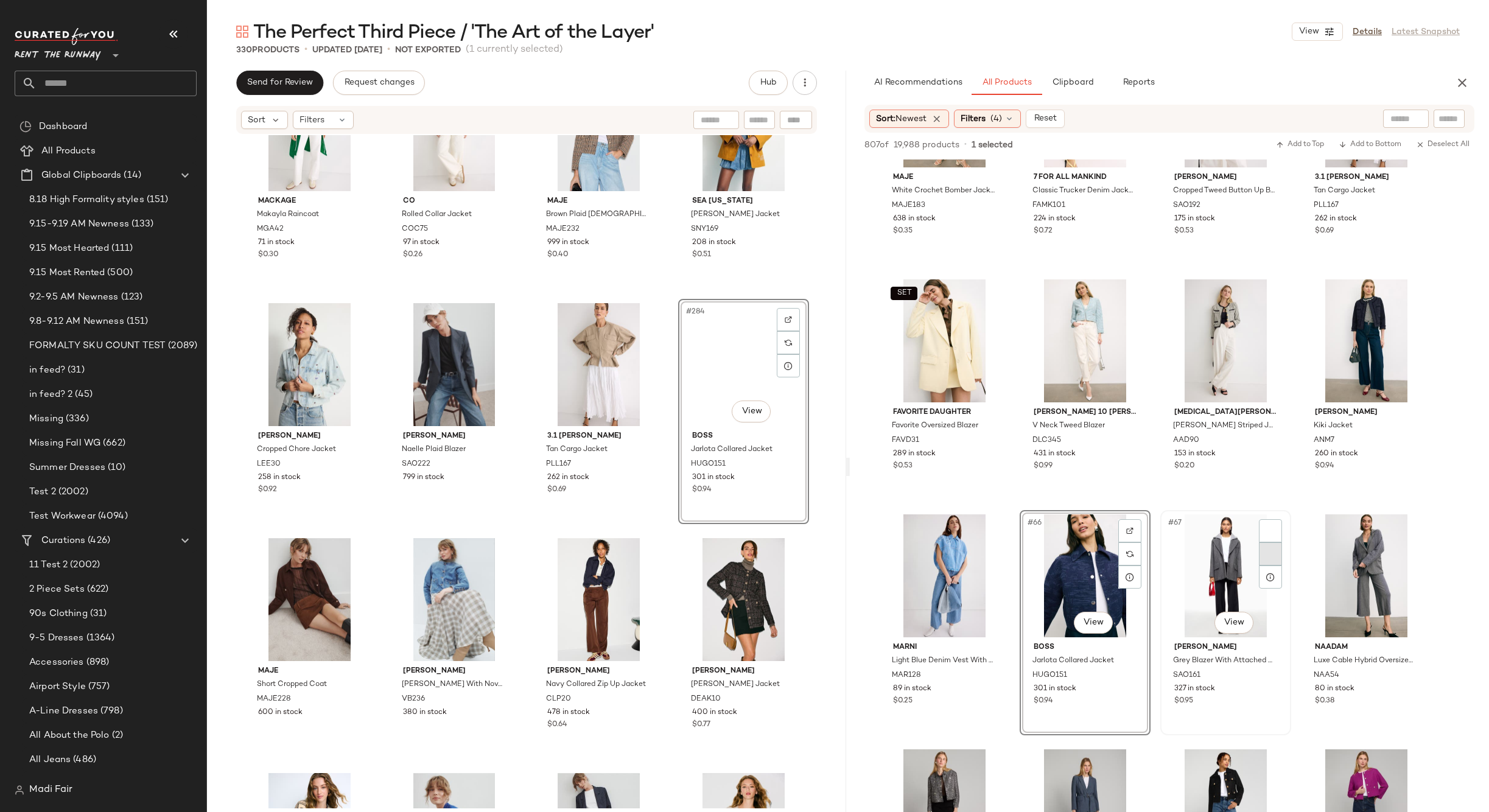
scroll to position [16445, 0]
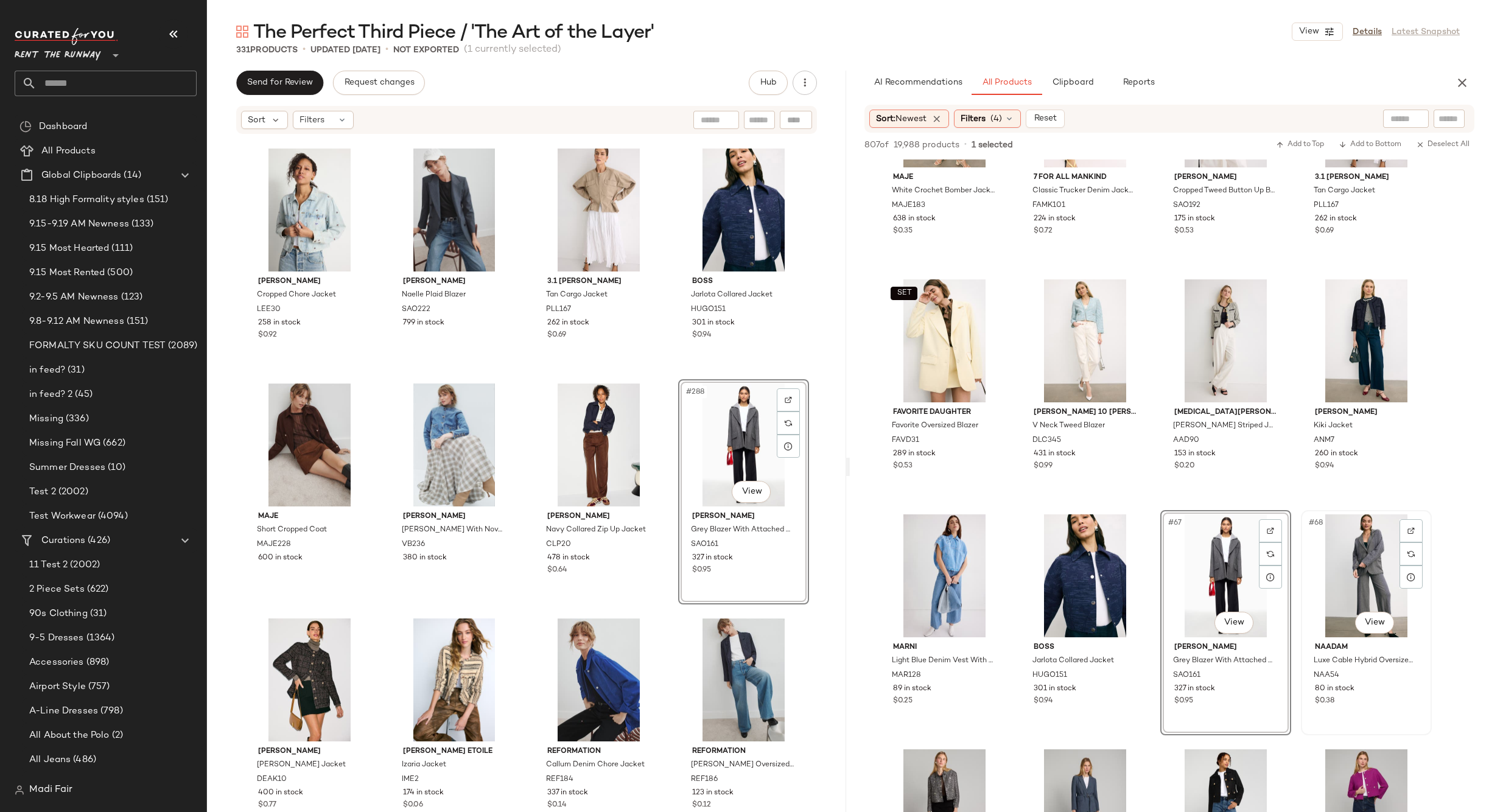
click at [1365, 572] on div "#68 View" at bounding box center [1366, 576] width 123 height 123
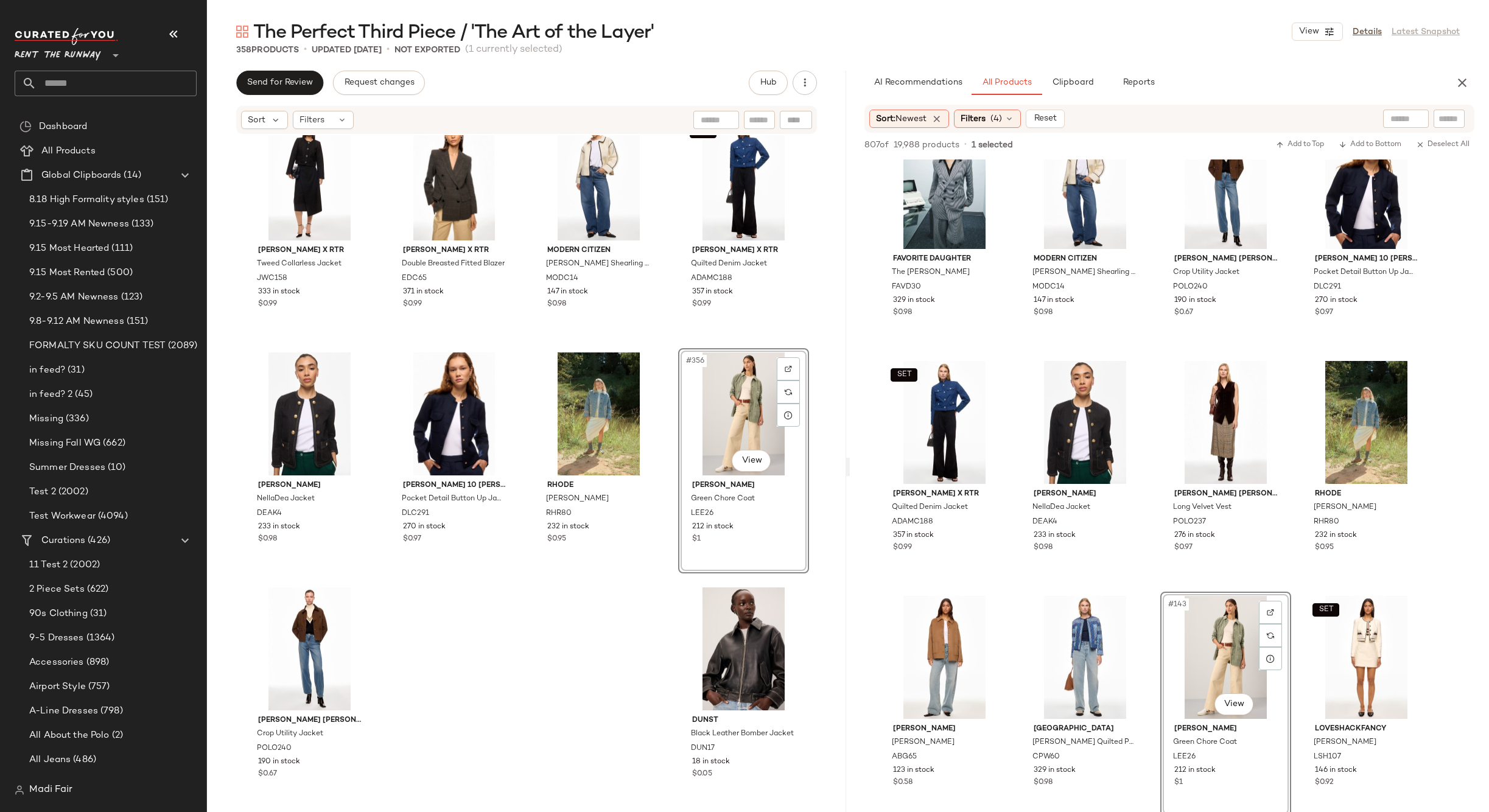
scroll to position [8094, 0]
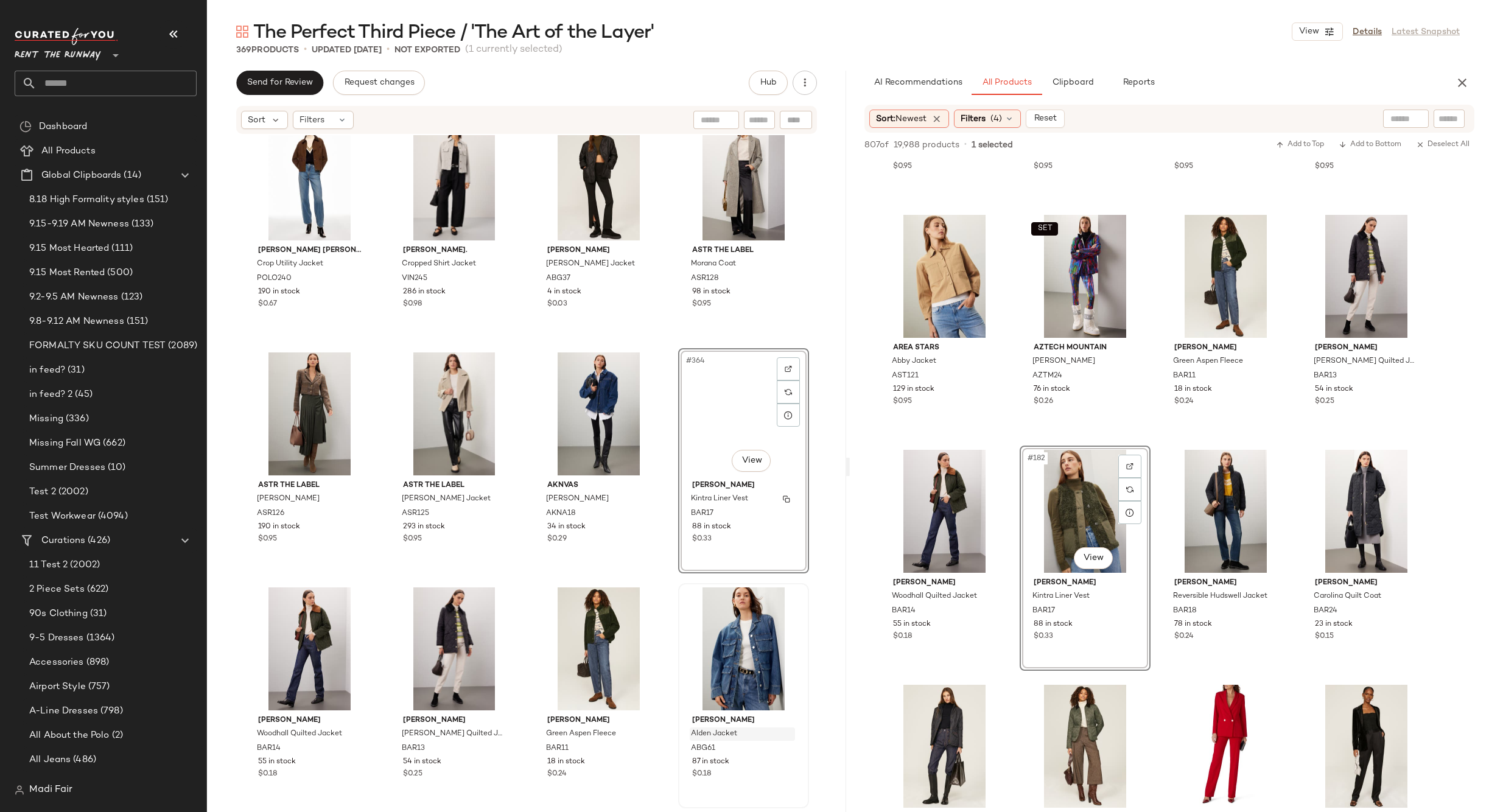
scroll to position [21174, 0]
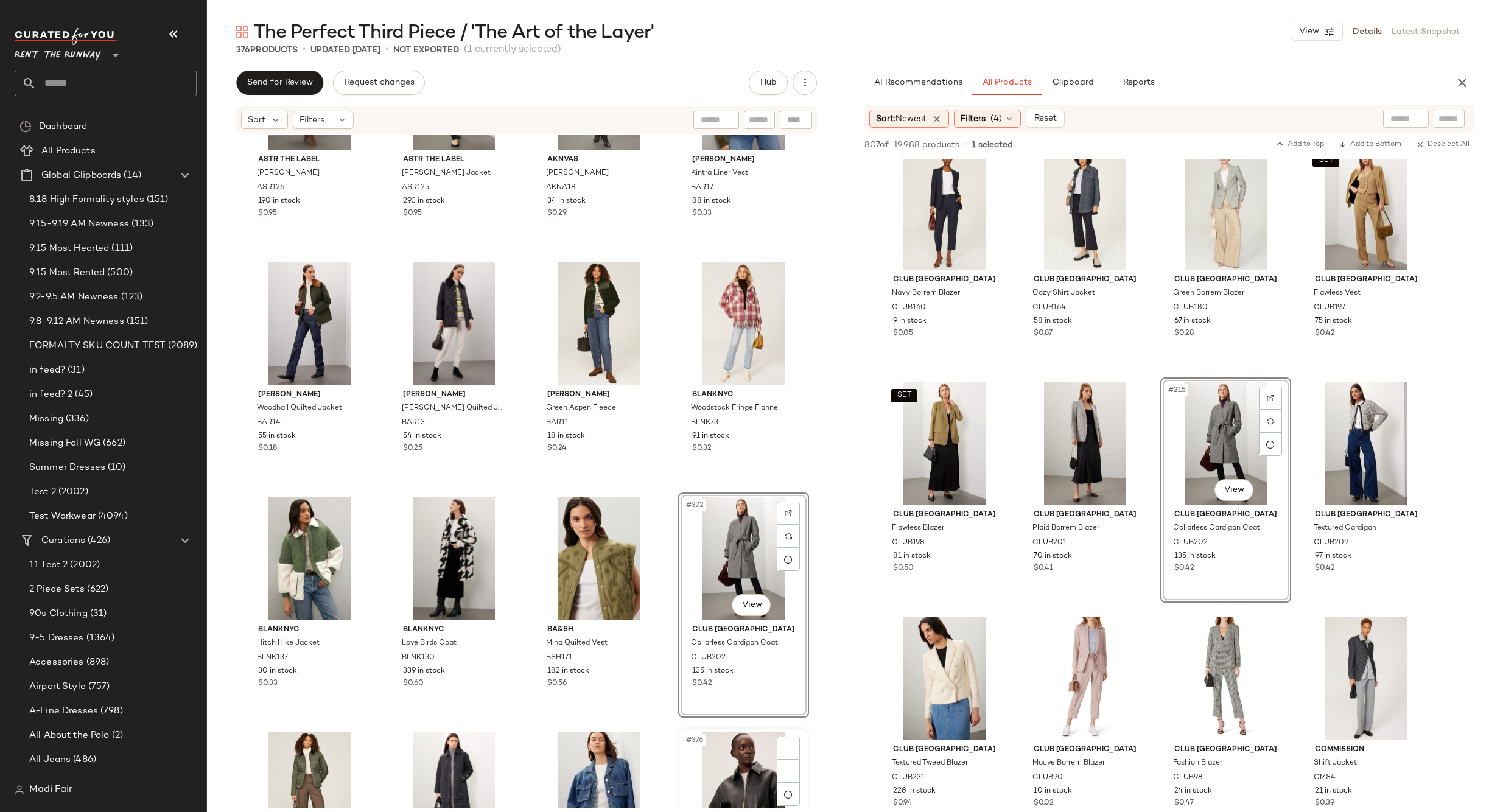
scroll to position [21409, 0]
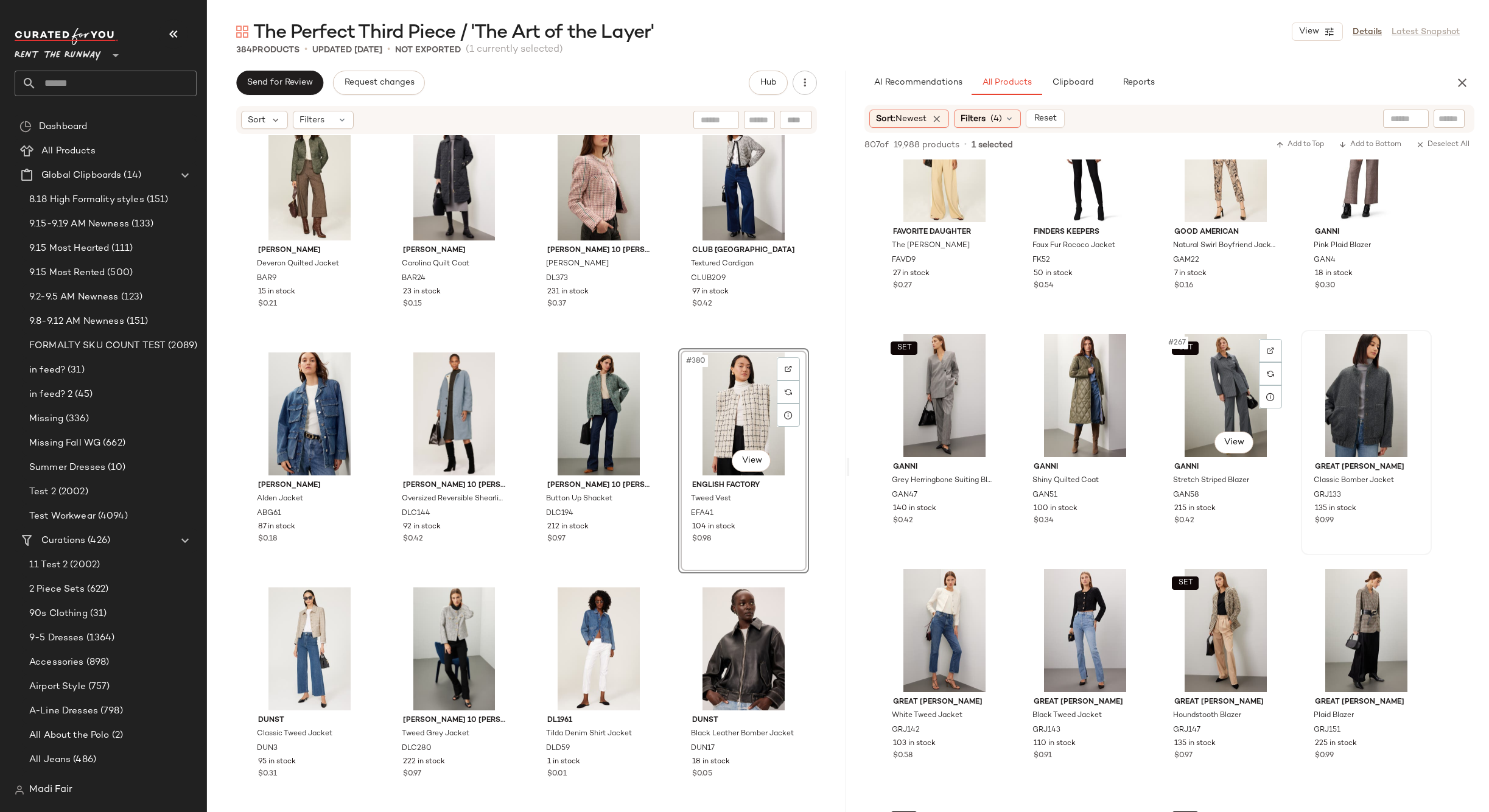
scroll to position [15335, 0]
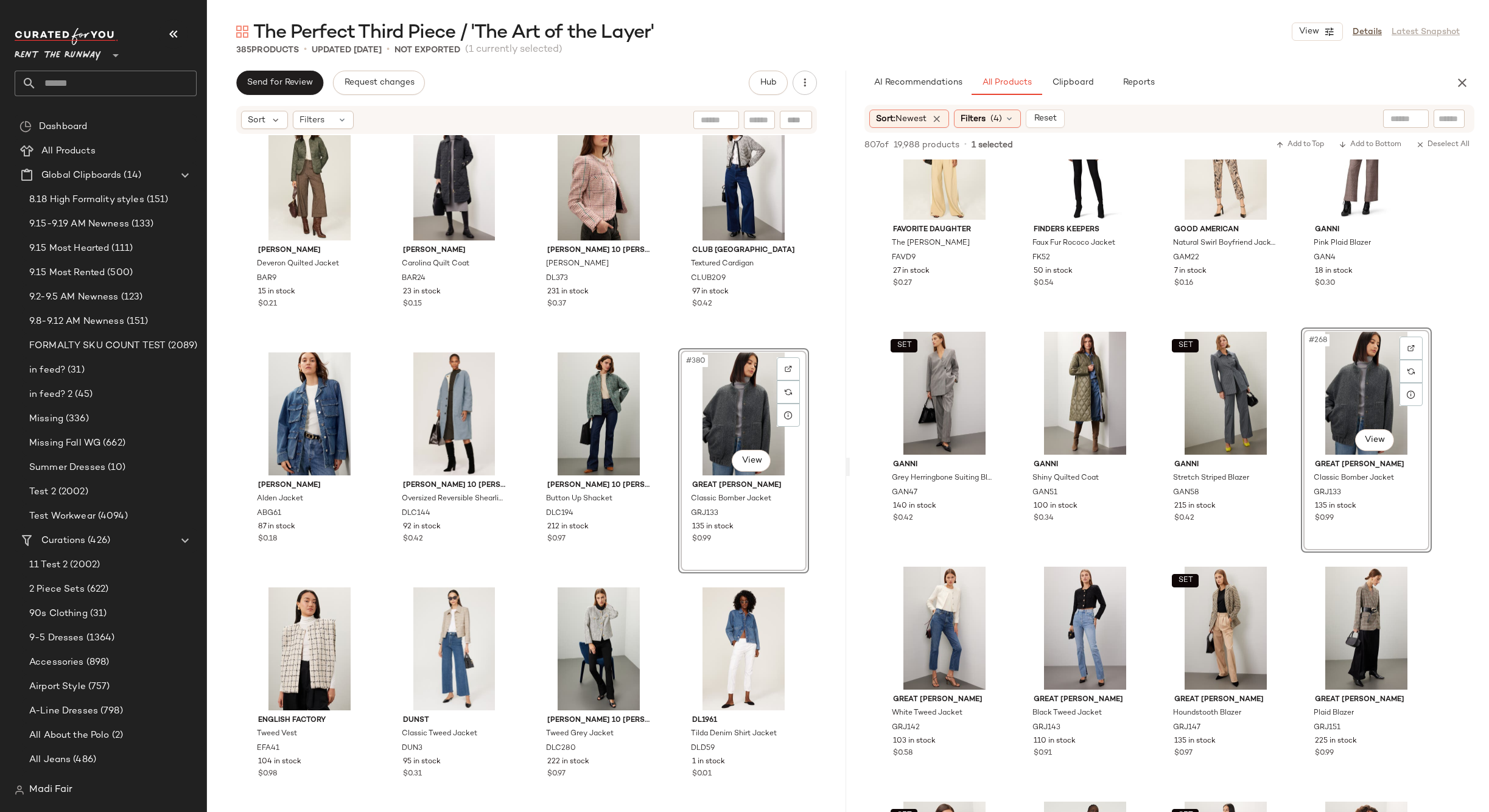
click at [69, 58] on span "Rent the Runway" at bounding box center [58, 52] width 87 height 22
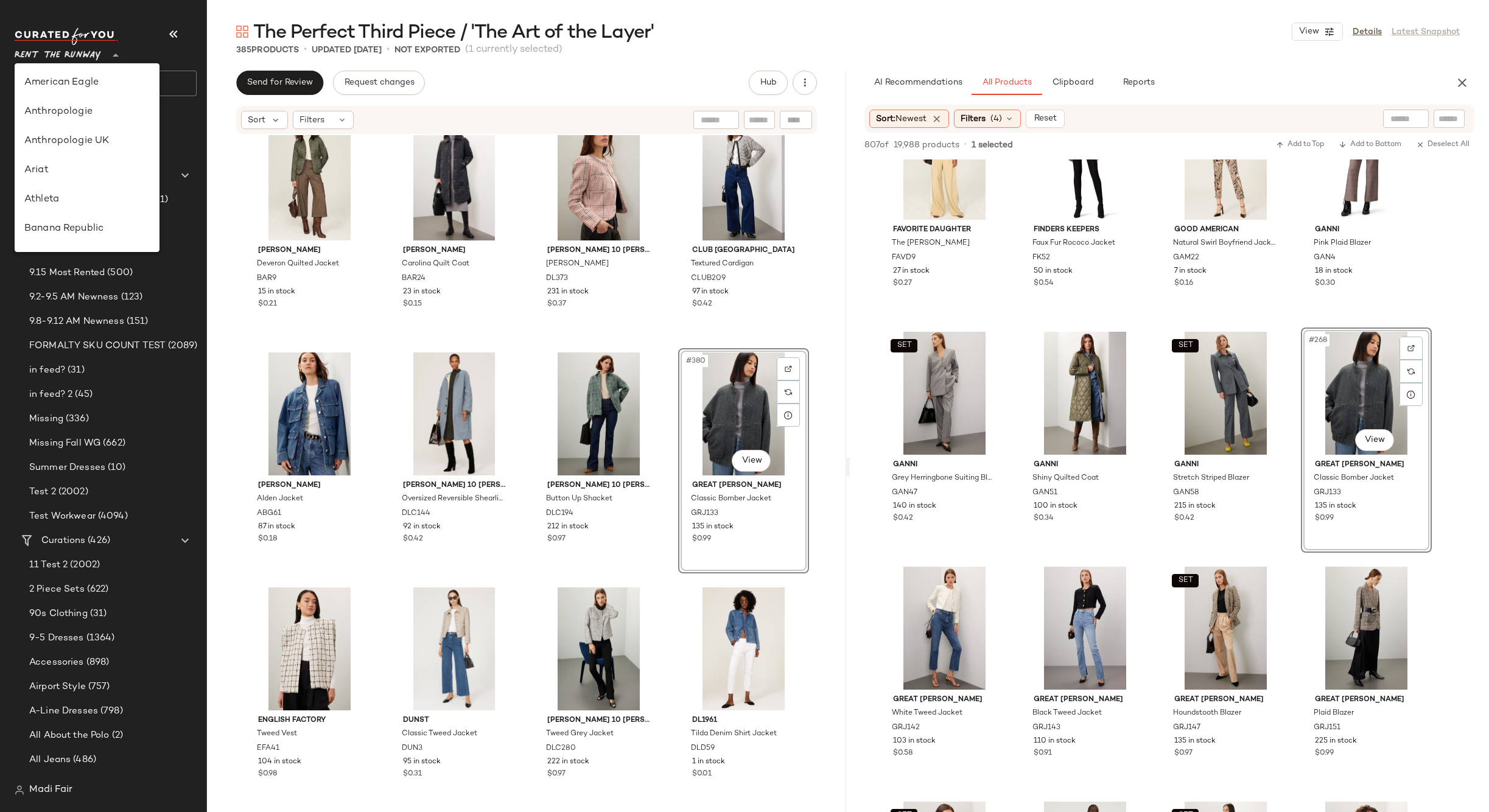
scroll to position [555, 0]
click at [72, 162] on div "Saks OFF 5TH" at bounding box center [87, 170] width 145 height 29
type input "**"
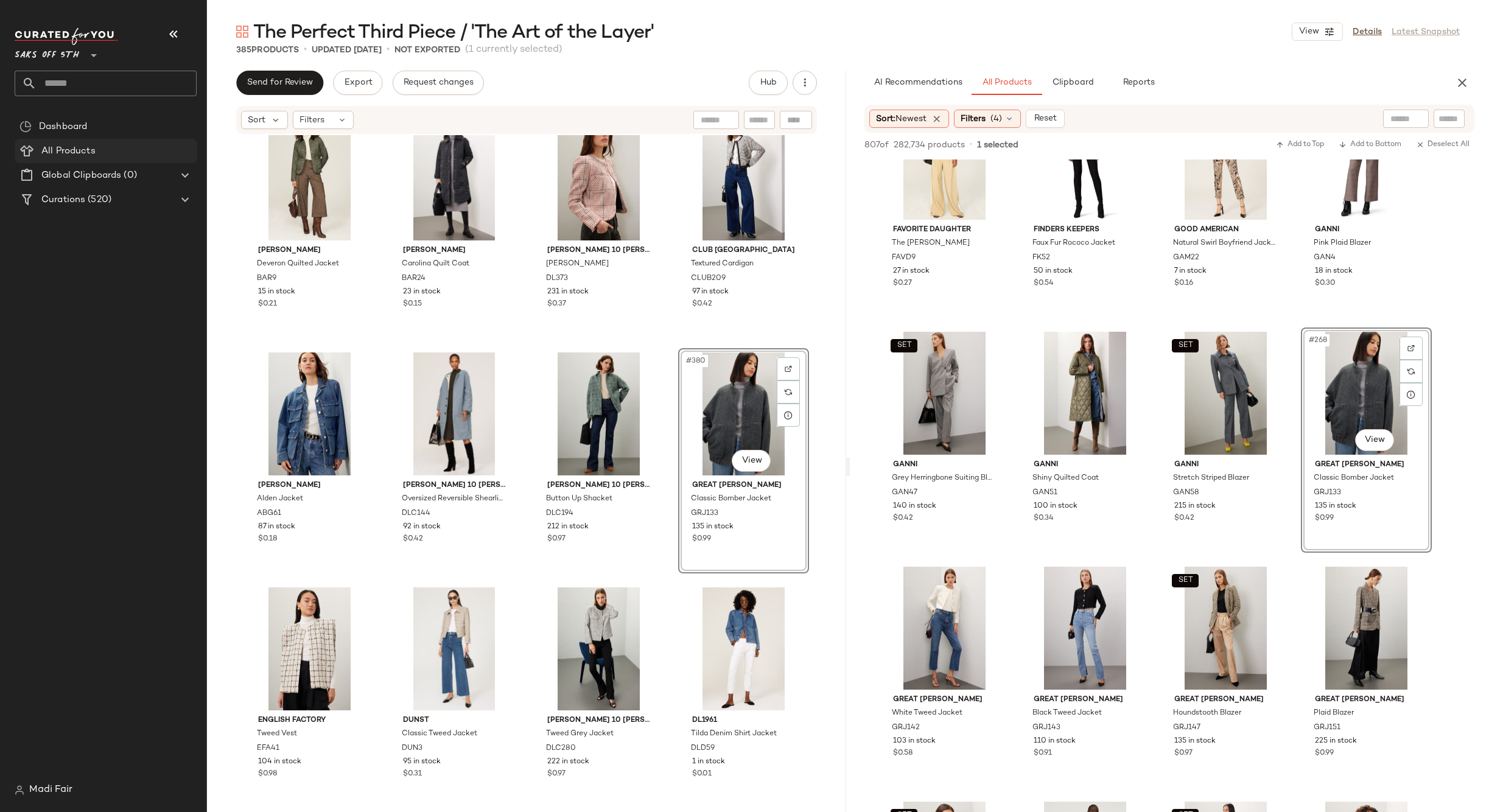
scroll to position [19093, 0]
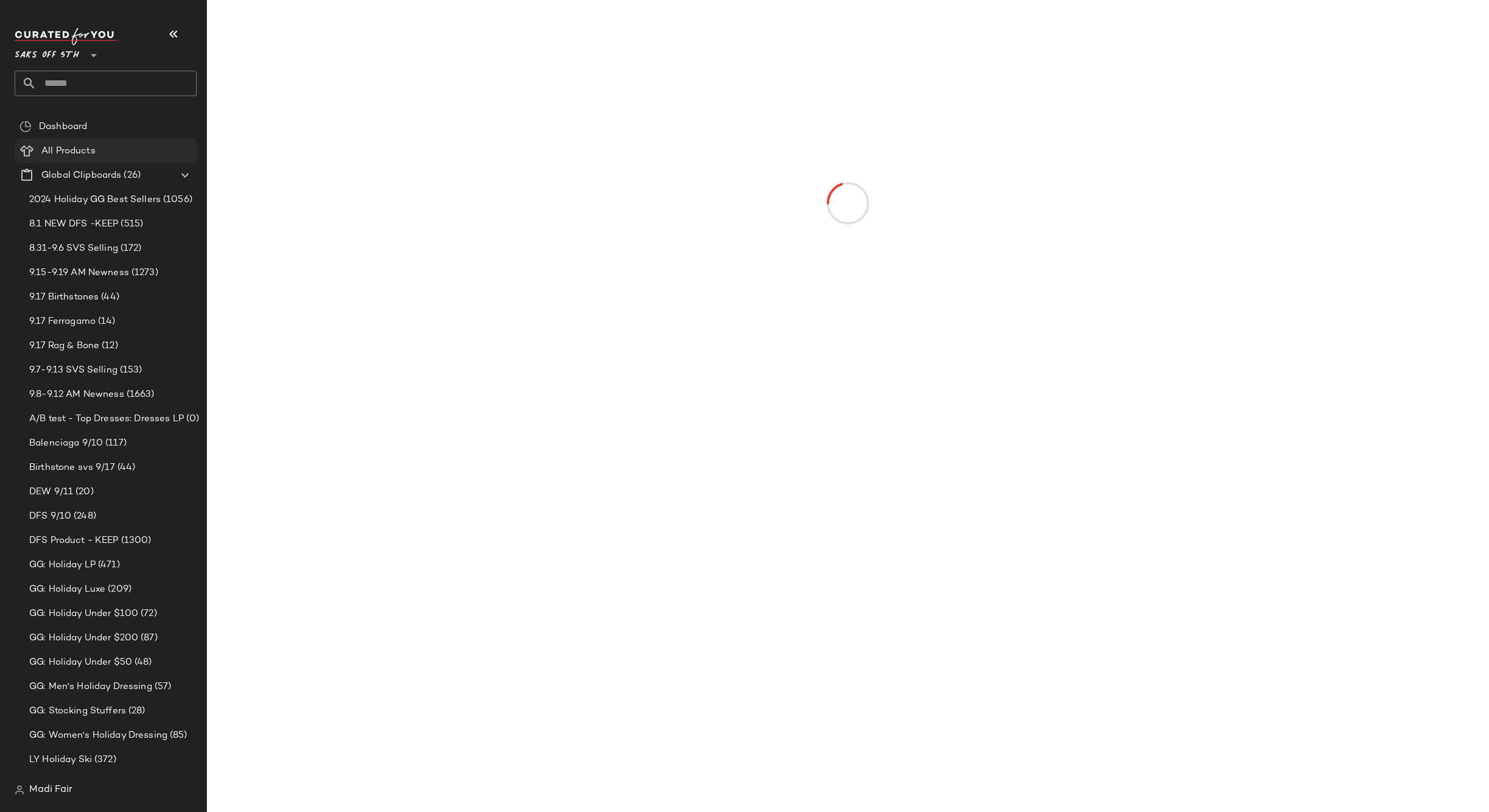
click at [75, 154] on span "All Products" at bounding box center [68, 151] width 54 height 14
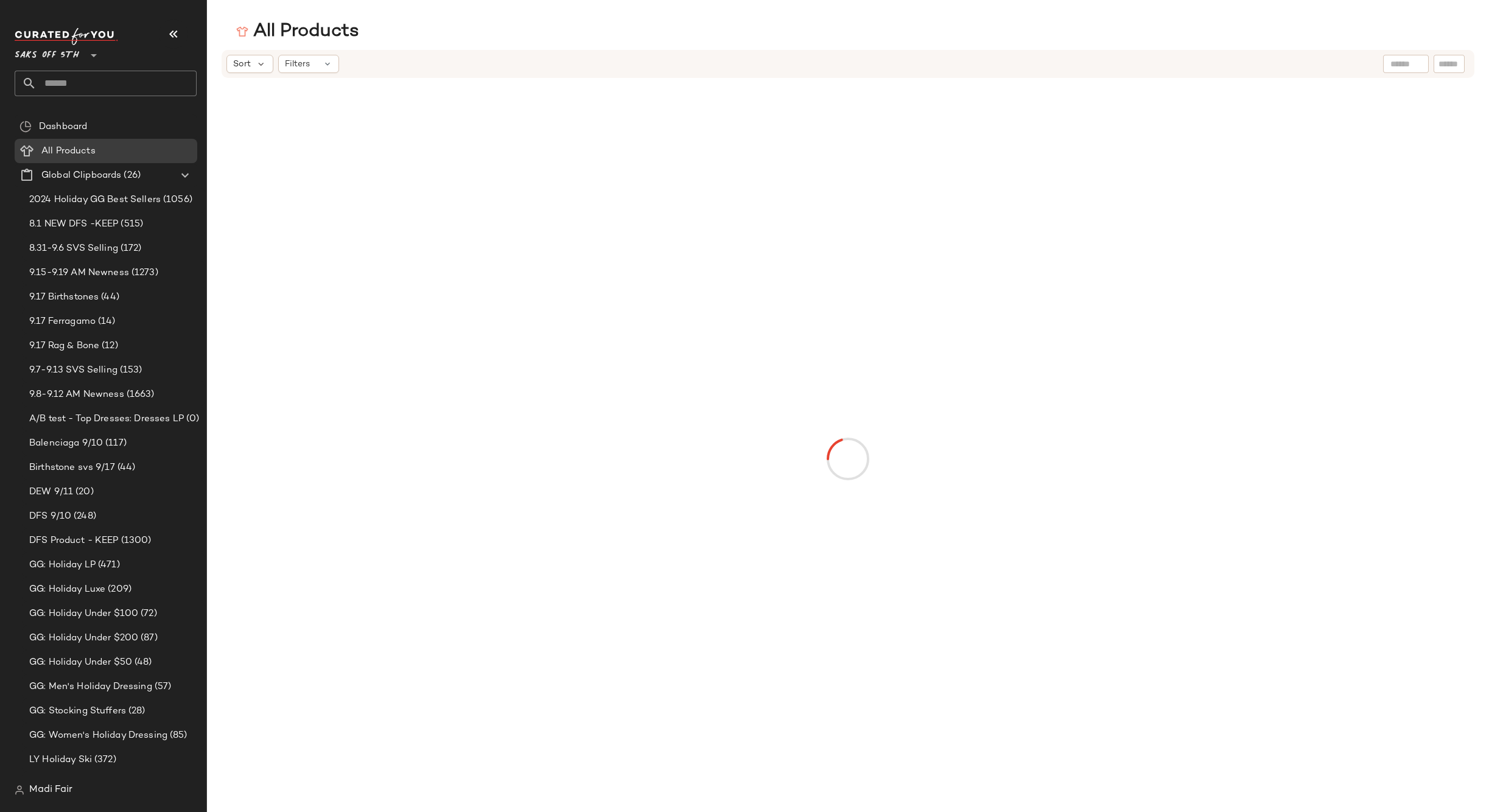
click at [1443, 58] on input "text" at bounding box center [1448, 64] width 21 height 13
paste input "**********"
type input "**********"
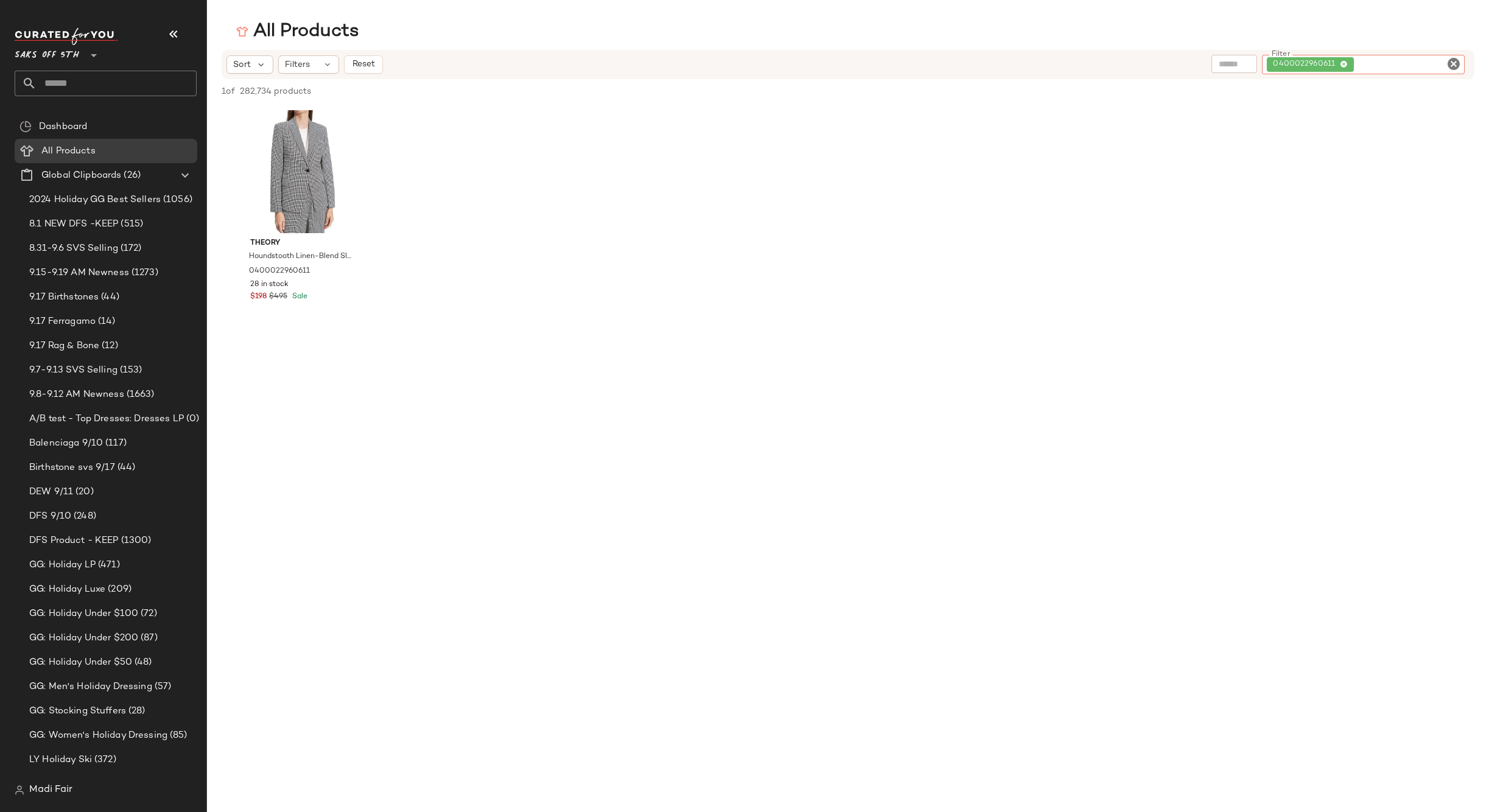
click at [1370, 61] on input "Filter" at bounding box center [1408, 64] width 104 height 13
paste input "**********"
type input "**********"
